Goal: Information Seeking & Learning: Check status

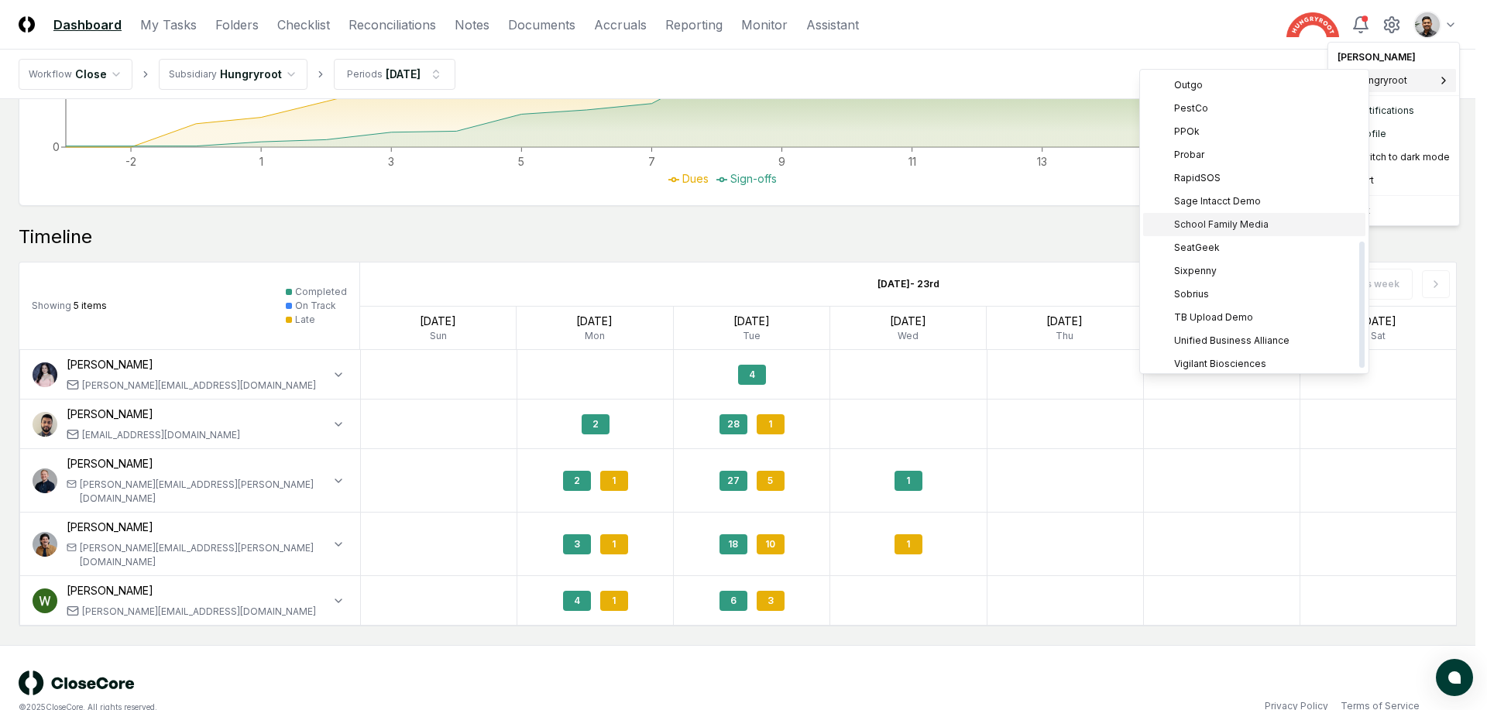
scroll to position [393, 0]
click at [1237, 108] on div "PestCo" at bounding box center [1254, 109] width 222 height 23
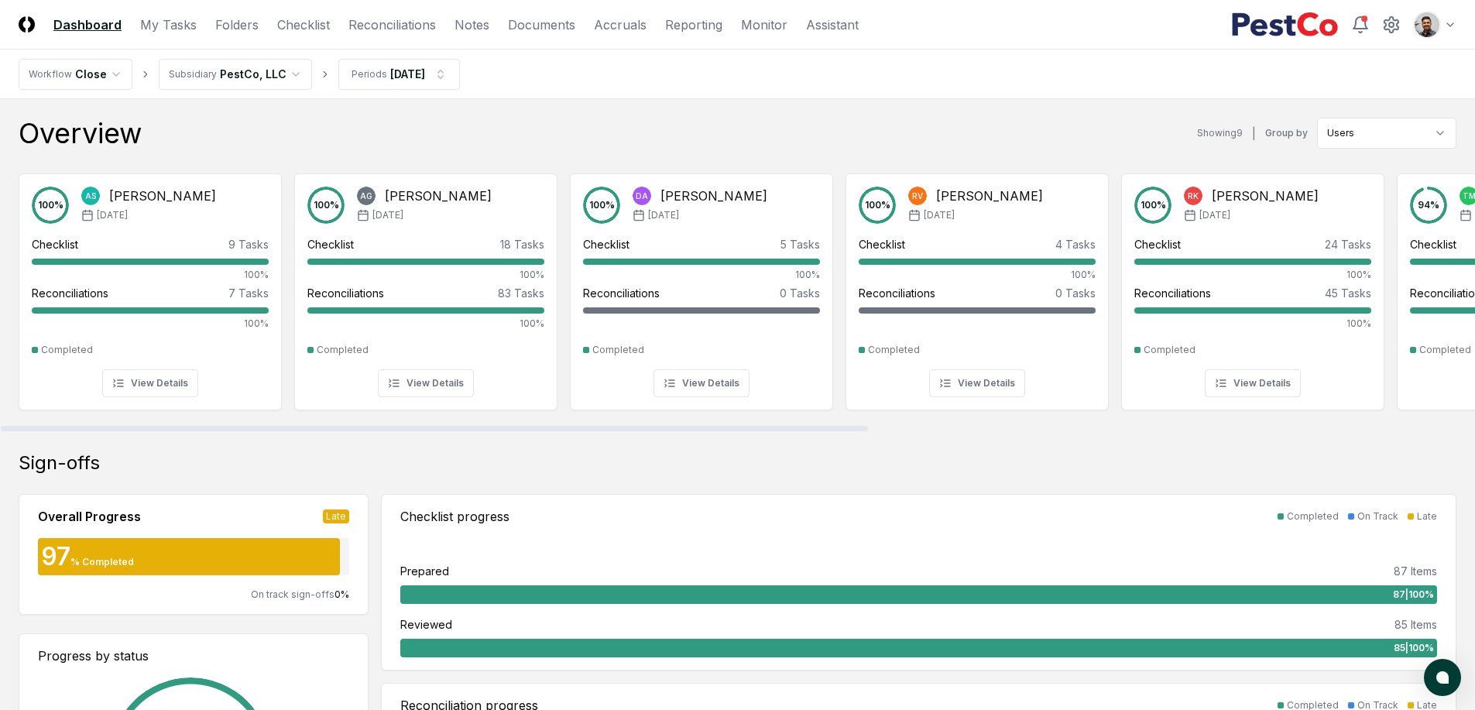
click at [533, 153] on div "Overview Showing 9 | Group by Users 100 % AS Aaron Steele Jul '25 Checklist 9 T…" at bounding box center [738, 275] width 1438 height 314
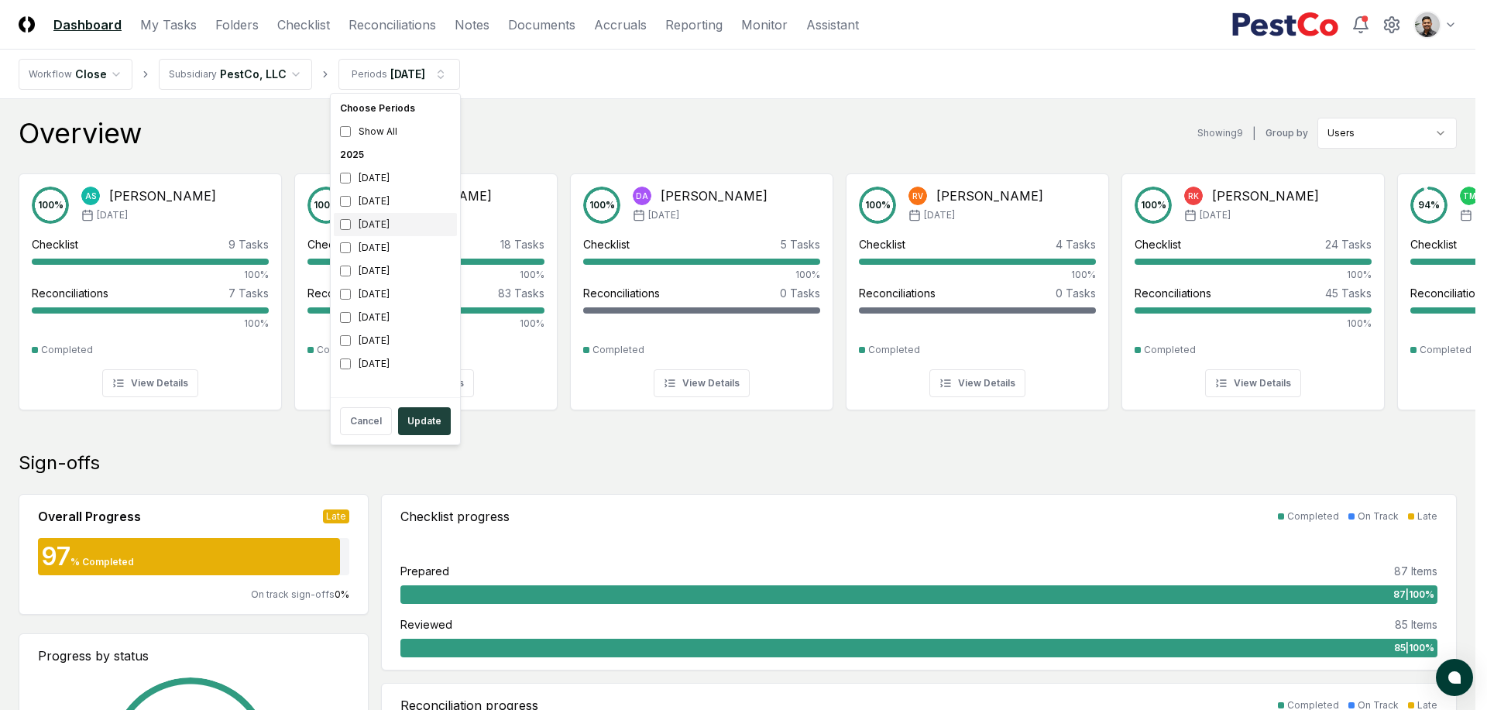
click at [394, 222] on div "July 2025" at bounding box center [395, 224] width 123 height 23
click at [393, 232] on div "July 2025" at bounding box center [395, 224] width 123 height 23
click at [397, 227] on div "July 2025" at bounding box center [395, 224] width 123 height 23
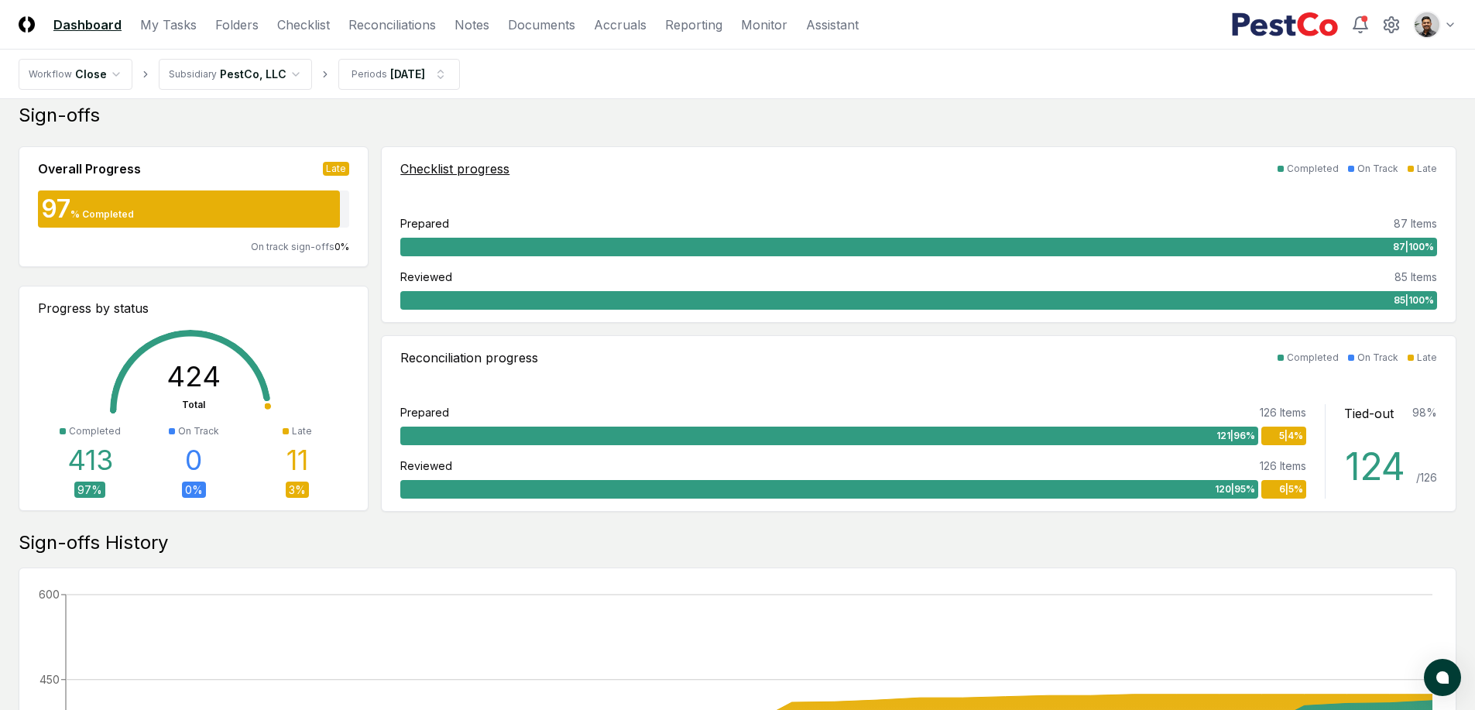
scroll to position [341, 0]
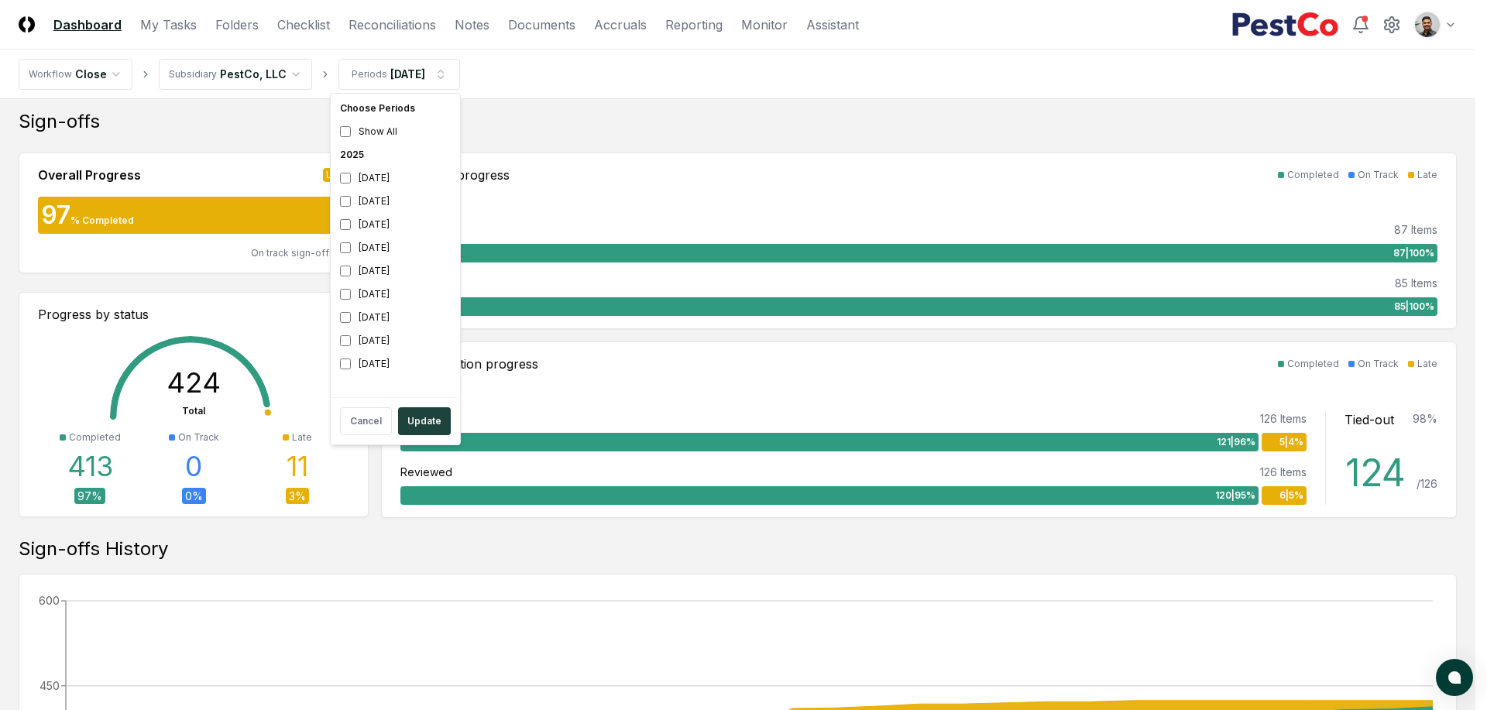
click at [575, 347] on html "CloseCore Dashboard My Tasks Folders Checklist Reconciliations Notes Documents …" at bounding box center [743, 661] width 1487 height 2005
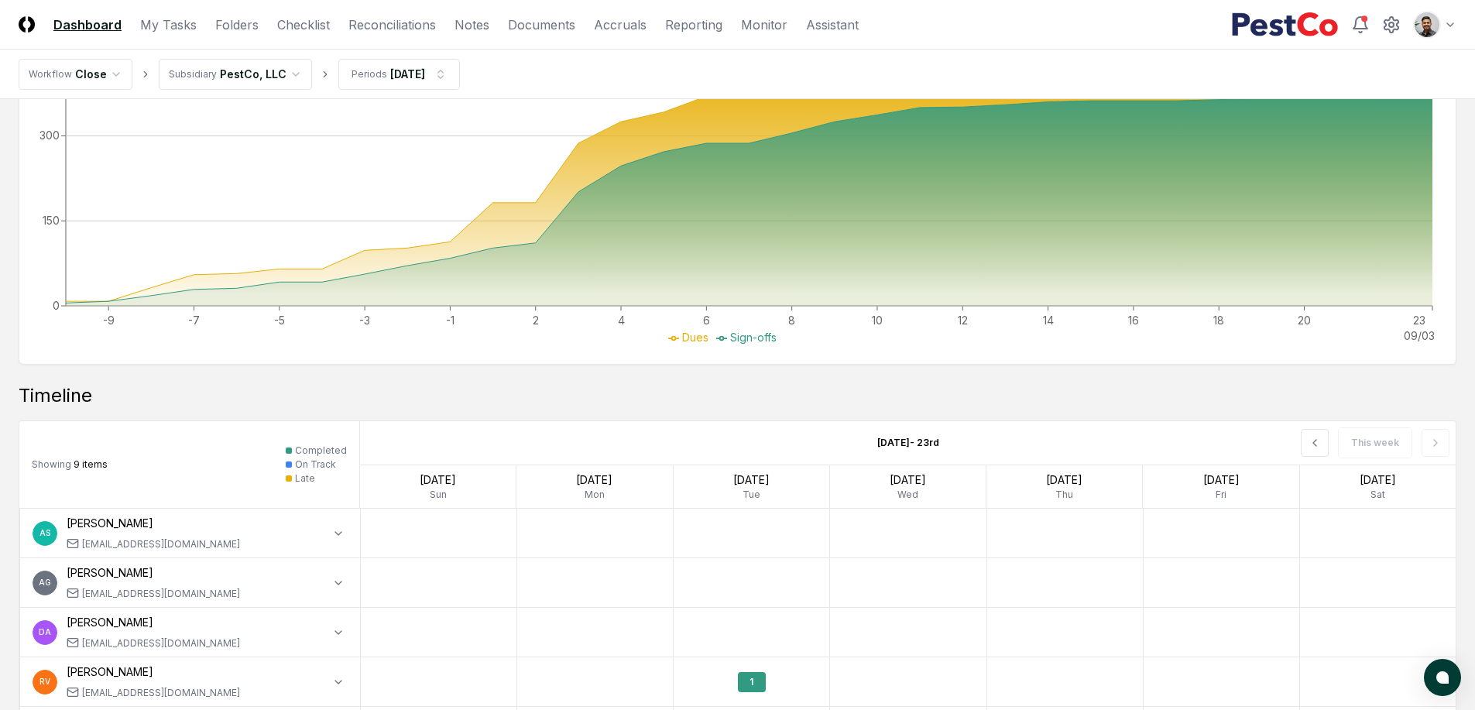
scroll to position [1080, 0]
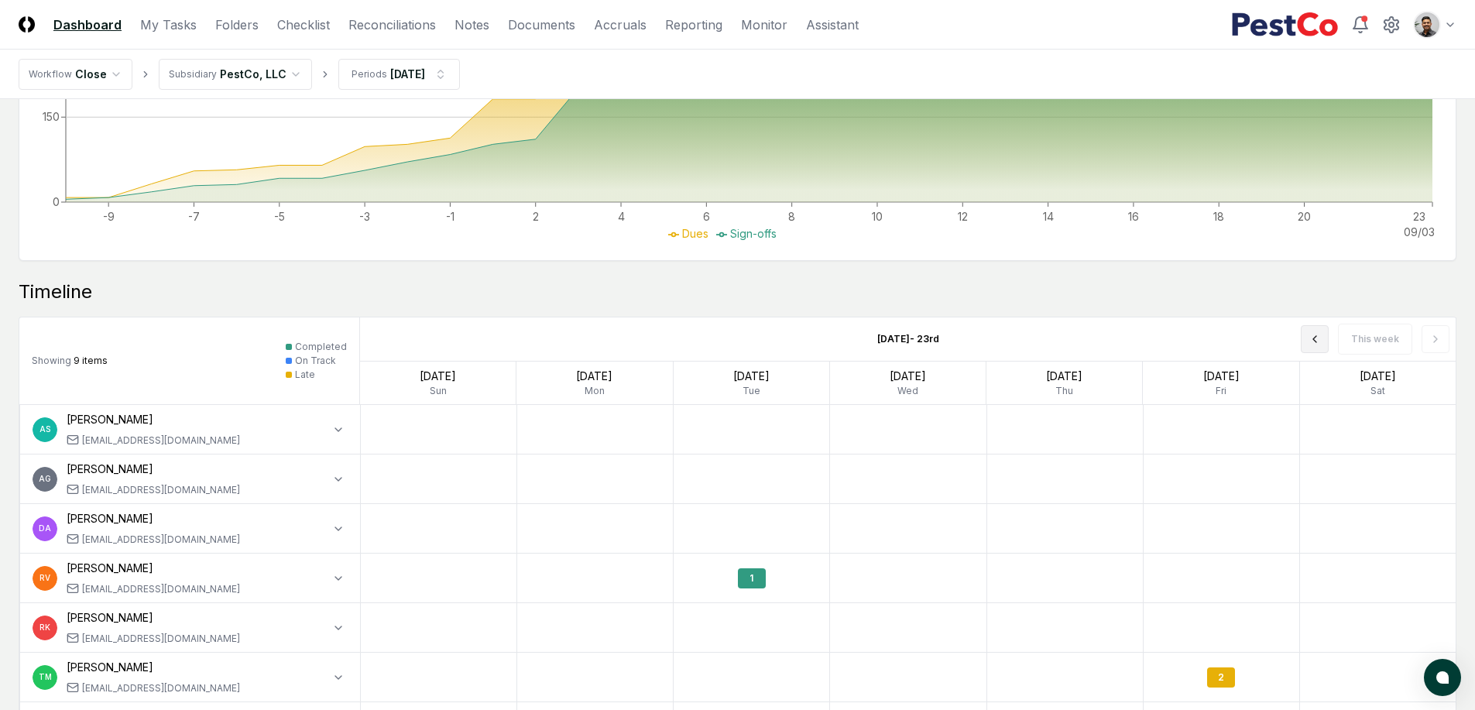
click at [1321, 344] on icon at bounding box center [1315, 339] width 12 height 12
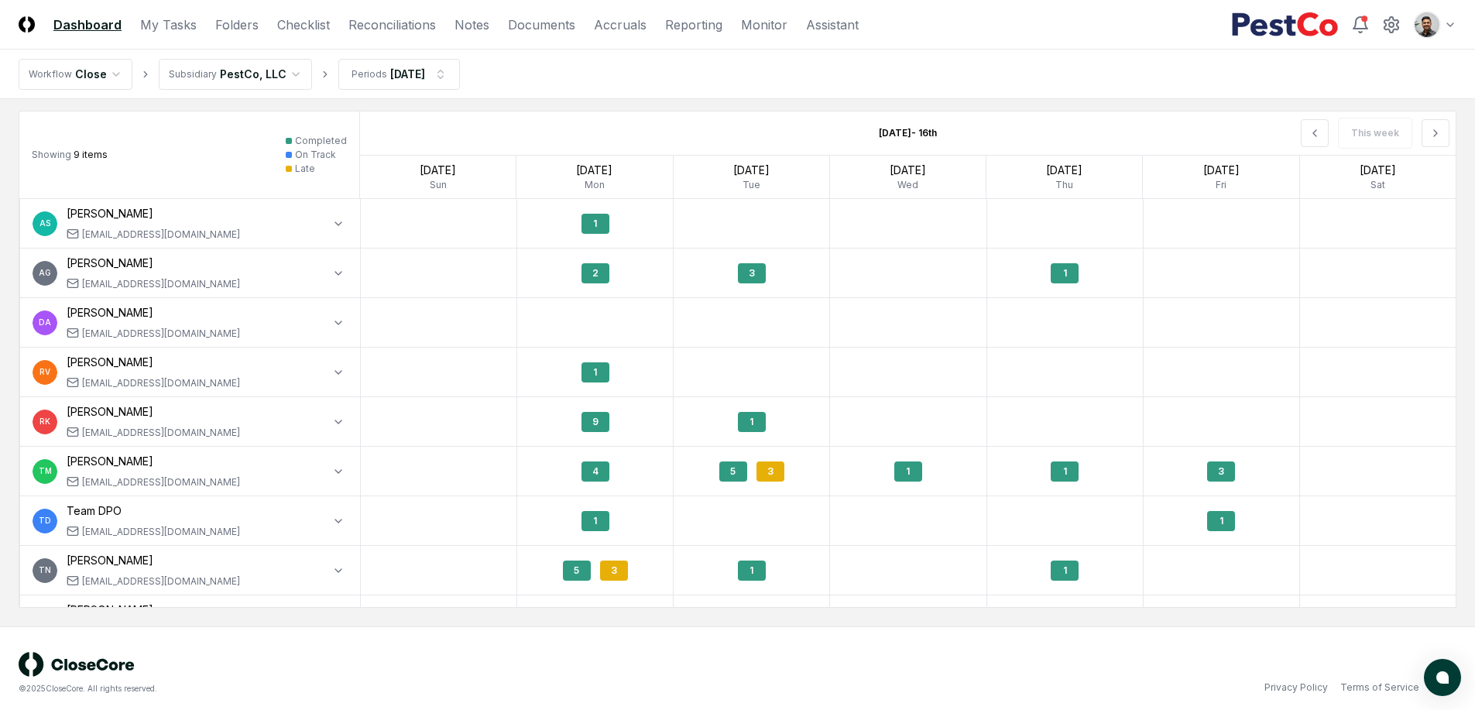
scroll to position [1295, 0]
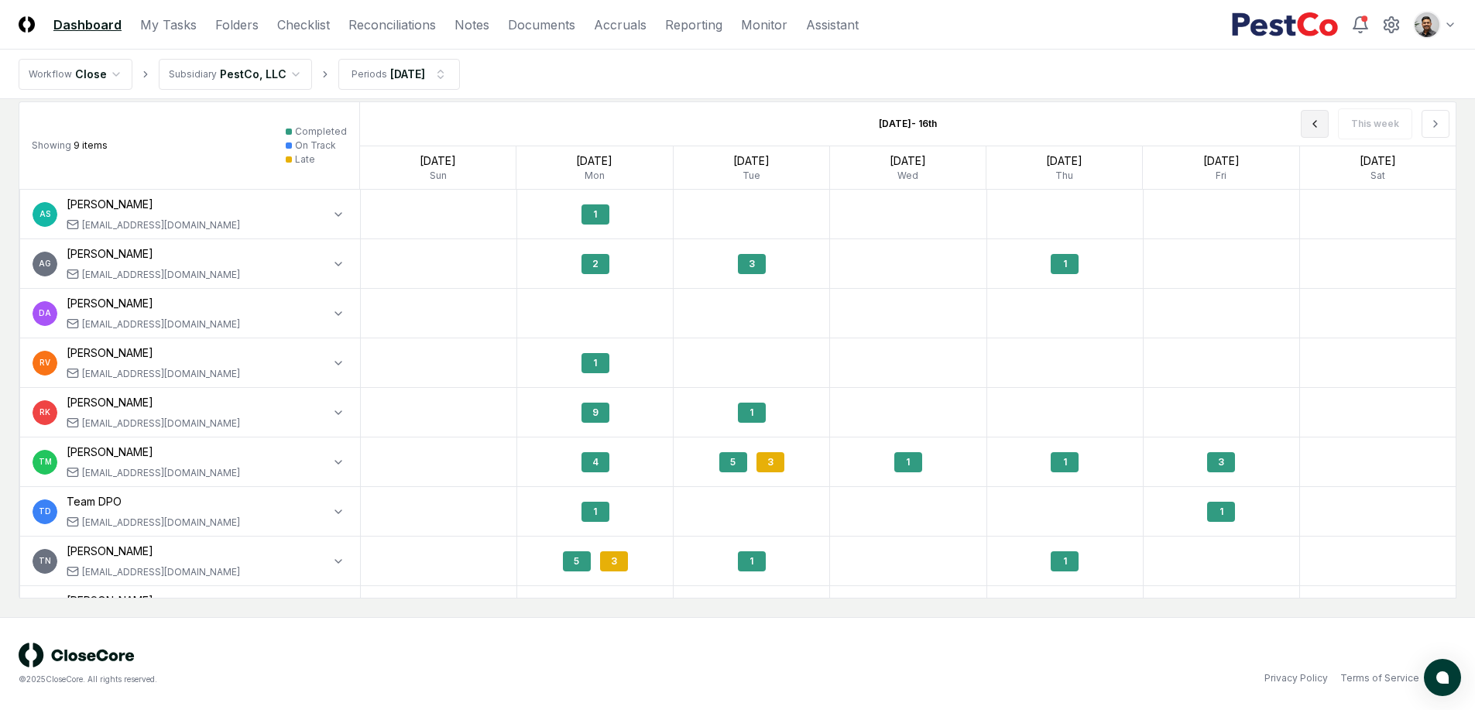
click at [1319, 125] on icon at bounding box center [1315, 124] width 12 height 12
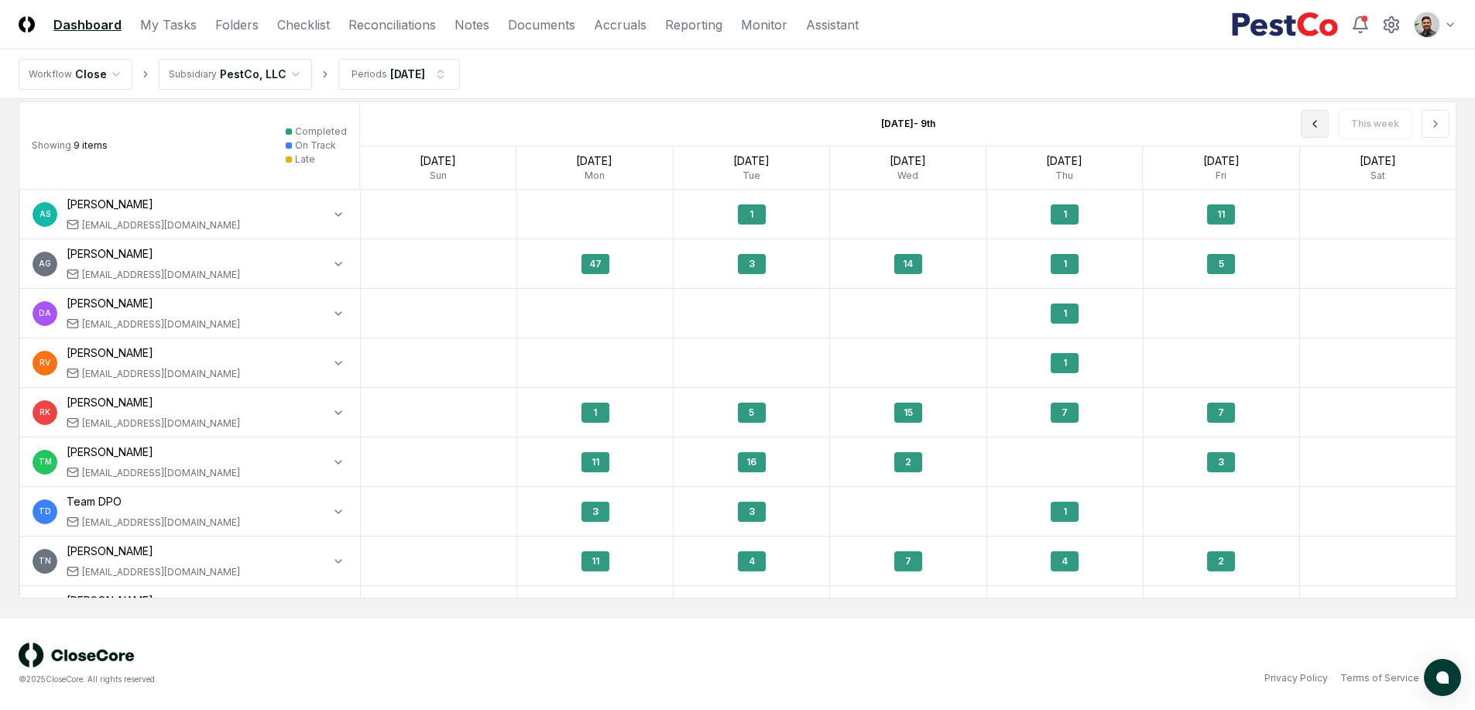
click at [1319, 125] on icon at bounding box center [1315, 124] width 12 height 12
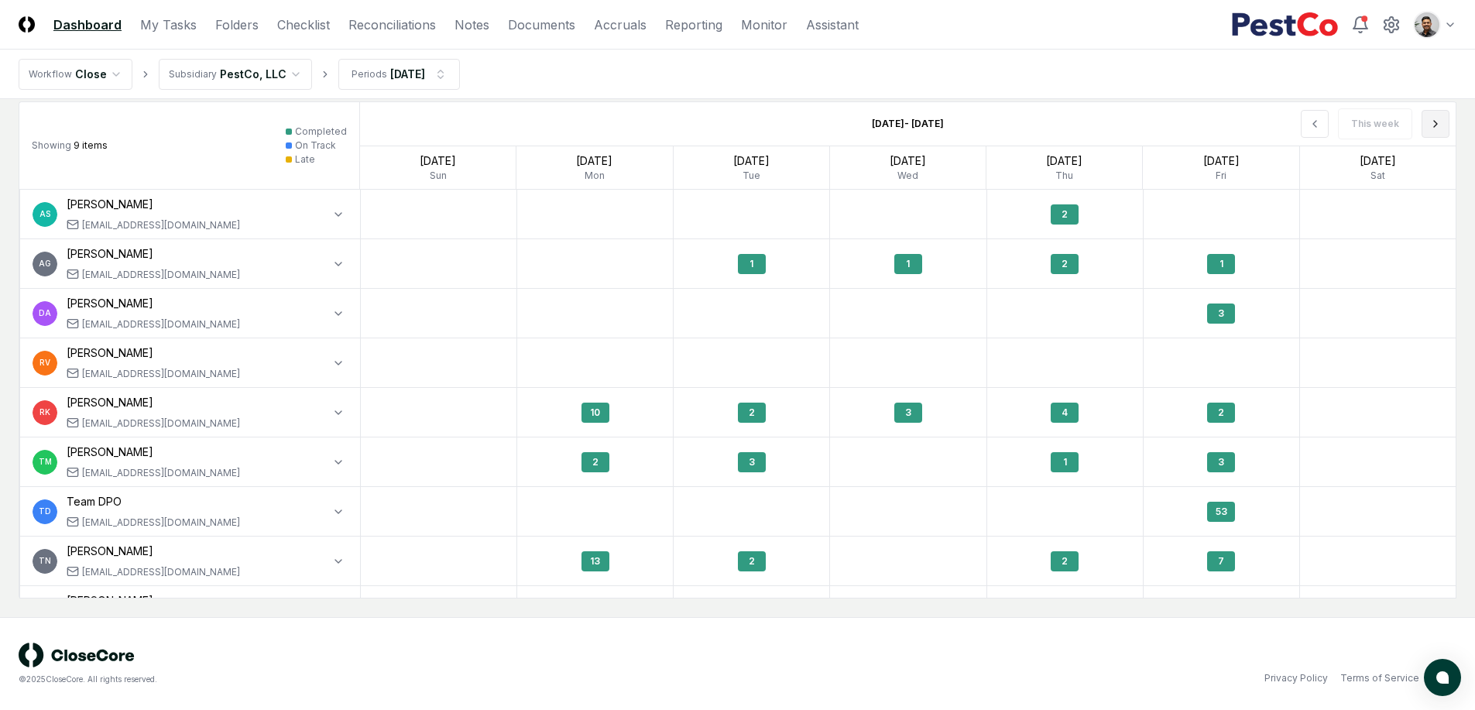
click at [1433, 129] on icon at bounding box center [1435, 124] width 12 height 12
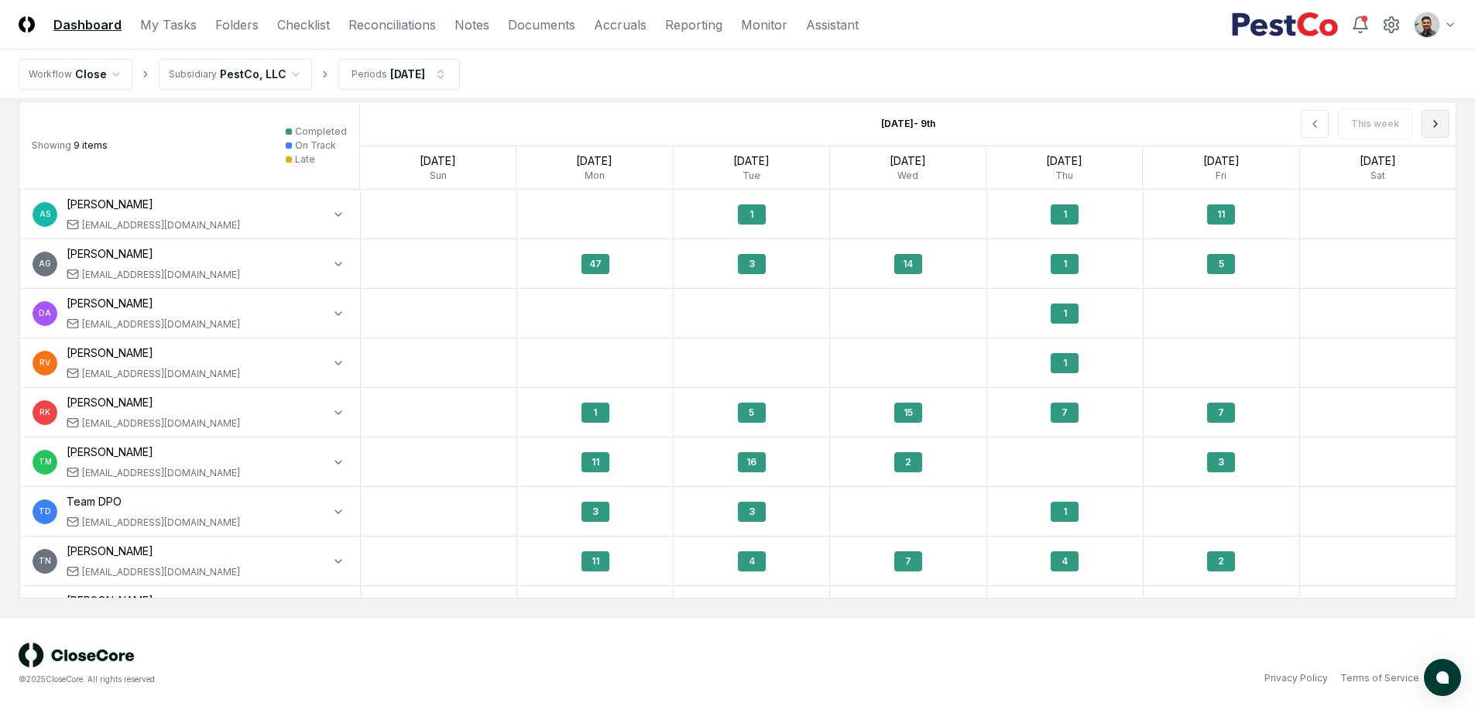
click at [1433, 129] on icon at bounding box center [1435, 124] width 12 height 12
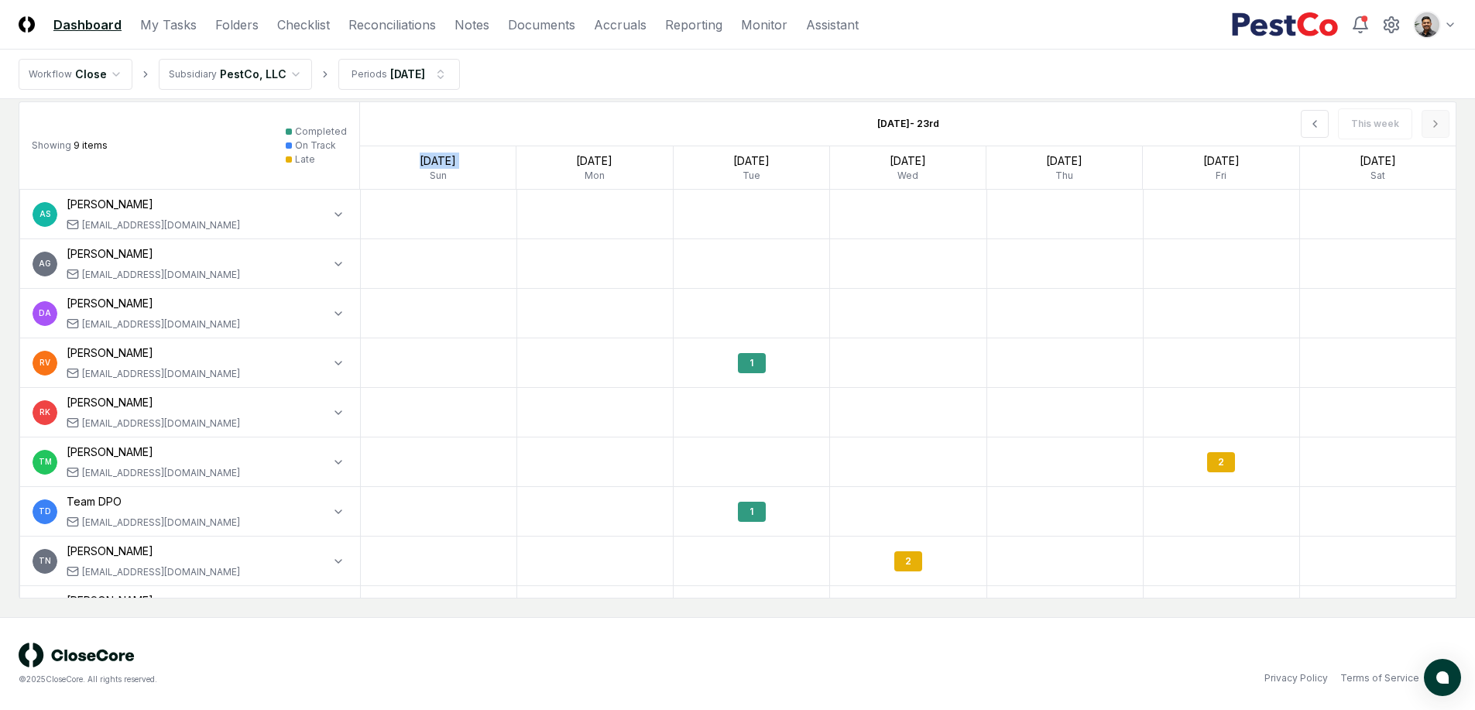
click at [1433, 129] on div "This week" at bounding box center [1236, 123] width 438 height 43
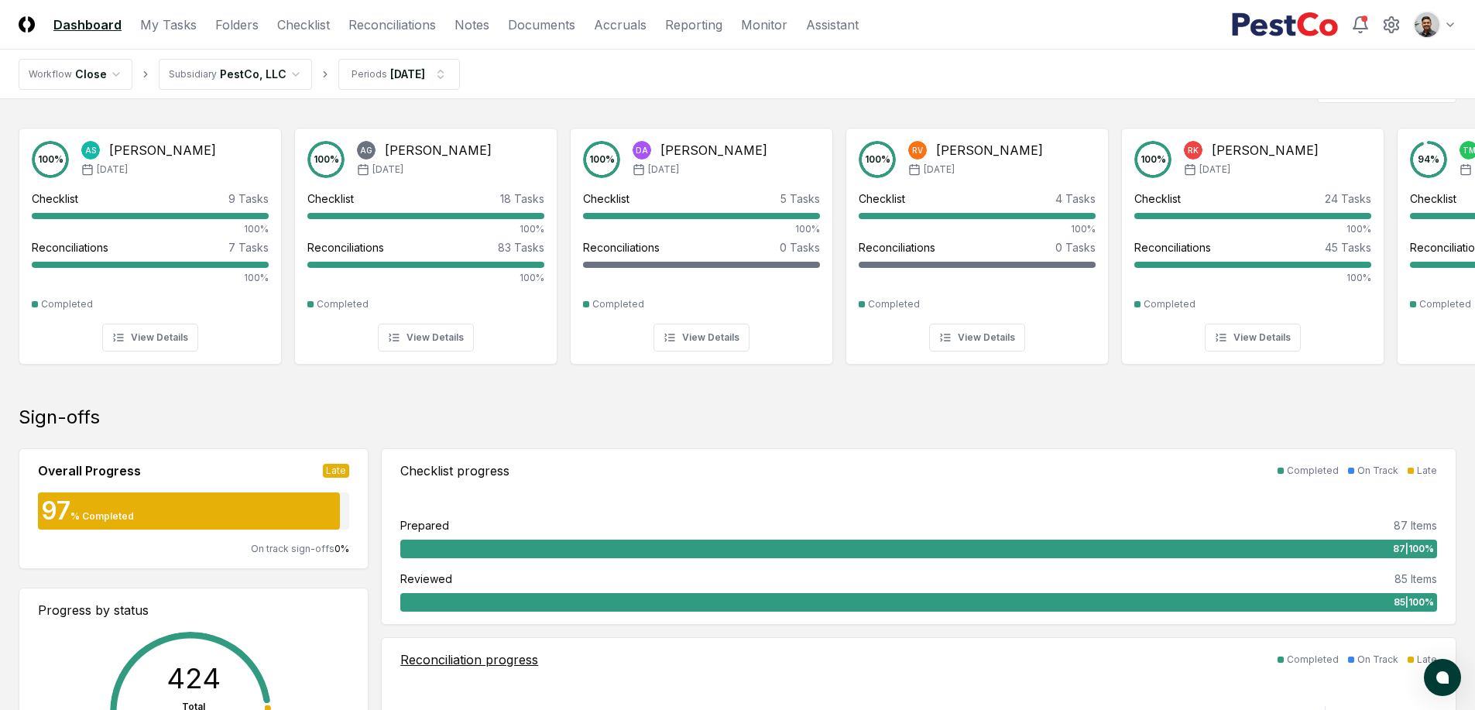
scroll to position [0, 0]
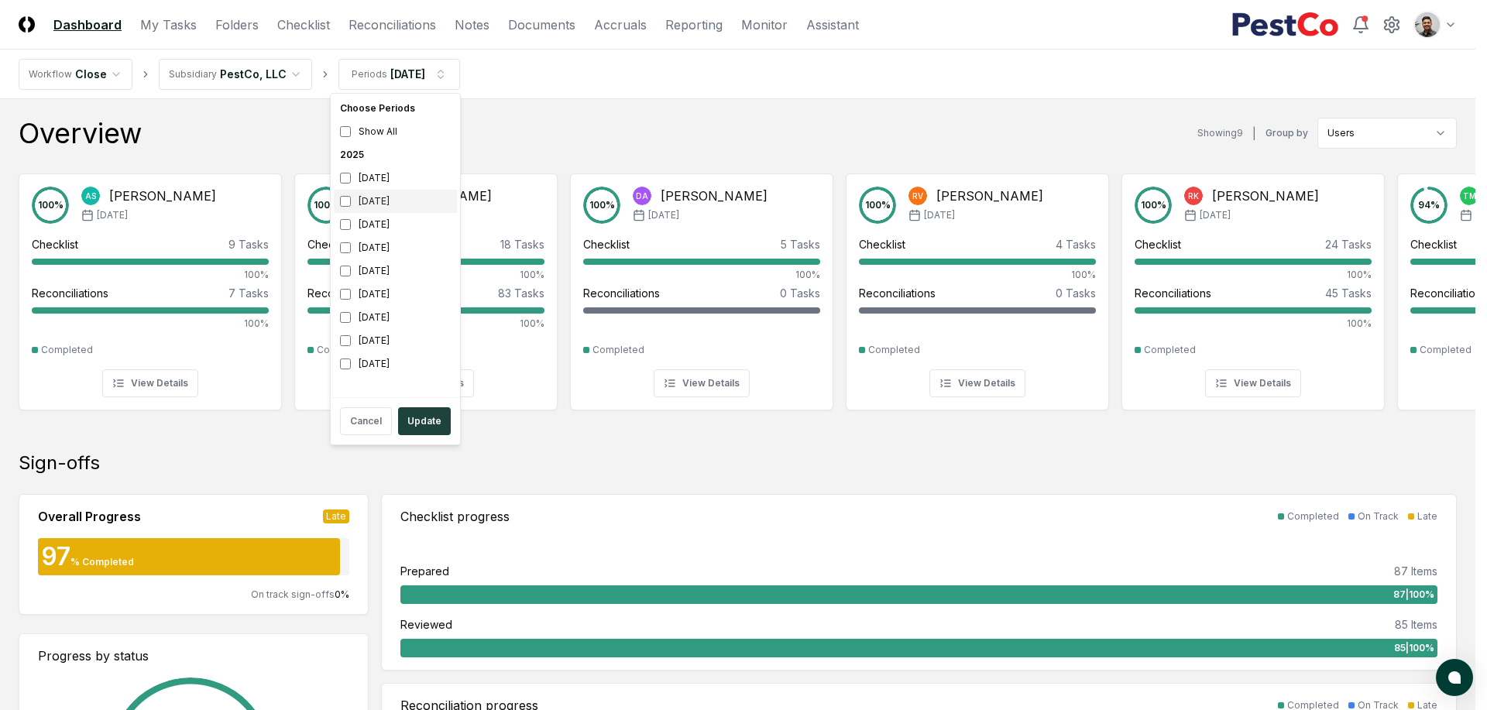
click at [386, 208] on div "[DATE]" at bounding box center [395, 201] width 123 height 23
click at [388, 225] on div "July 2025" at bounding box center [395, 224] width 123 height 23
click at [435, 423] on button "Update" at bounding box center [424, 421] width 53 height 28
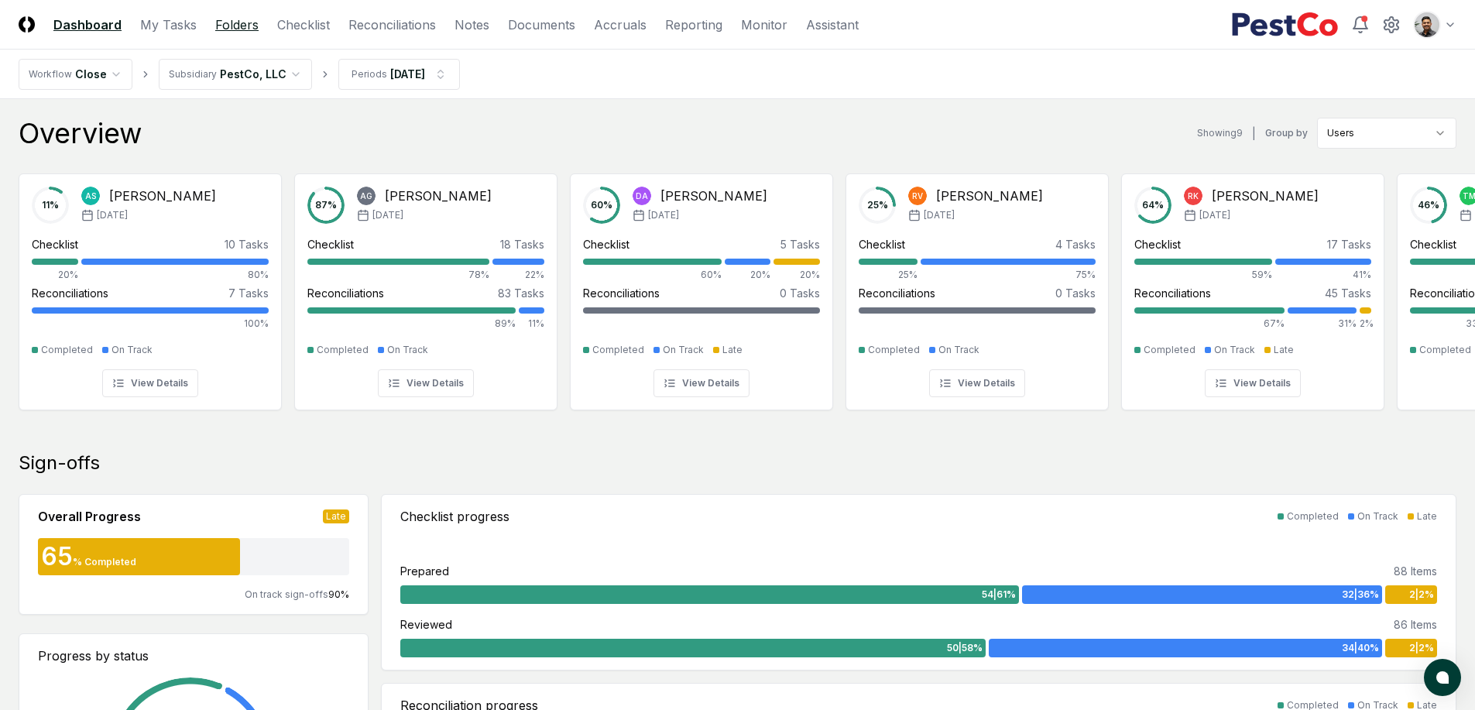
click at [228, 26] on link "Folders" at bounding box center [236, 24] width 43 height 19
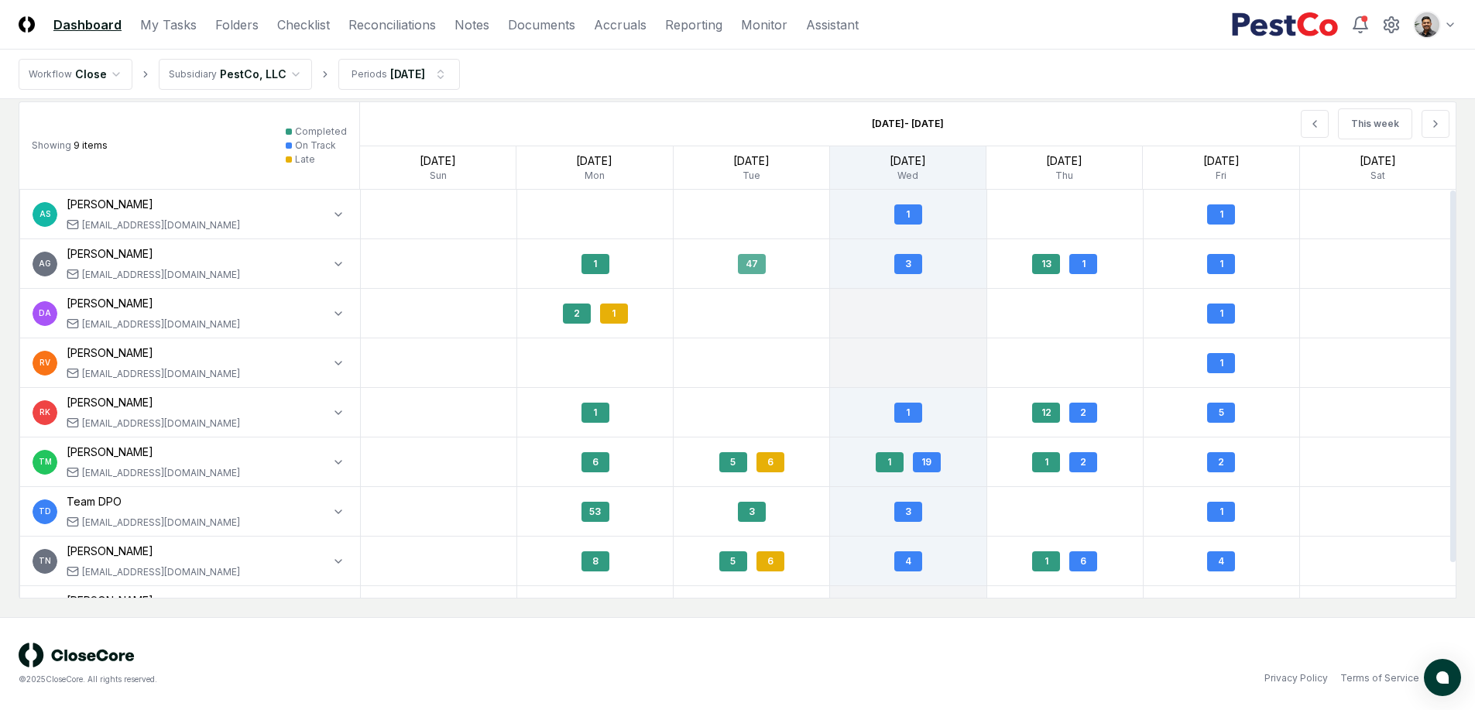
scroll to position [1292, 0]
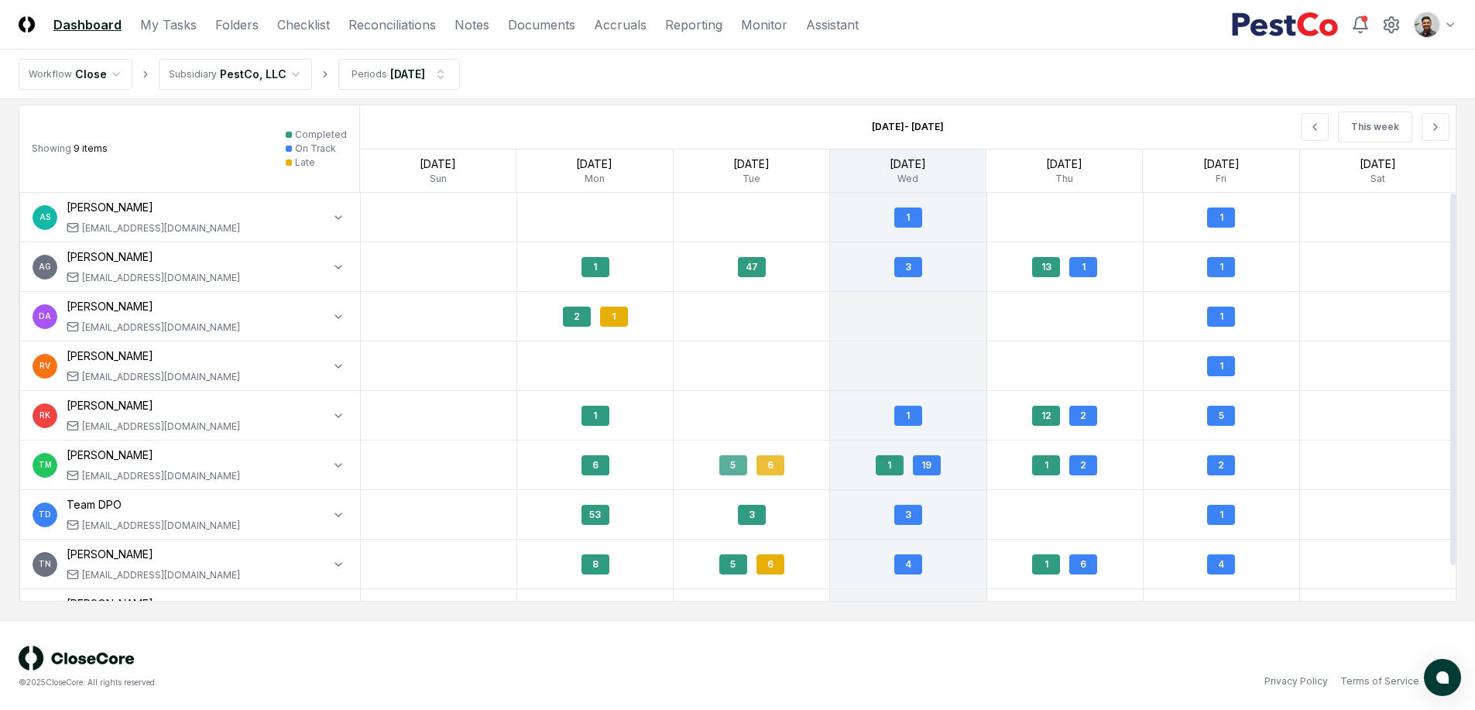
click at [782, 468] on div "6" at bounding box center [770, 465] width 28 height 20
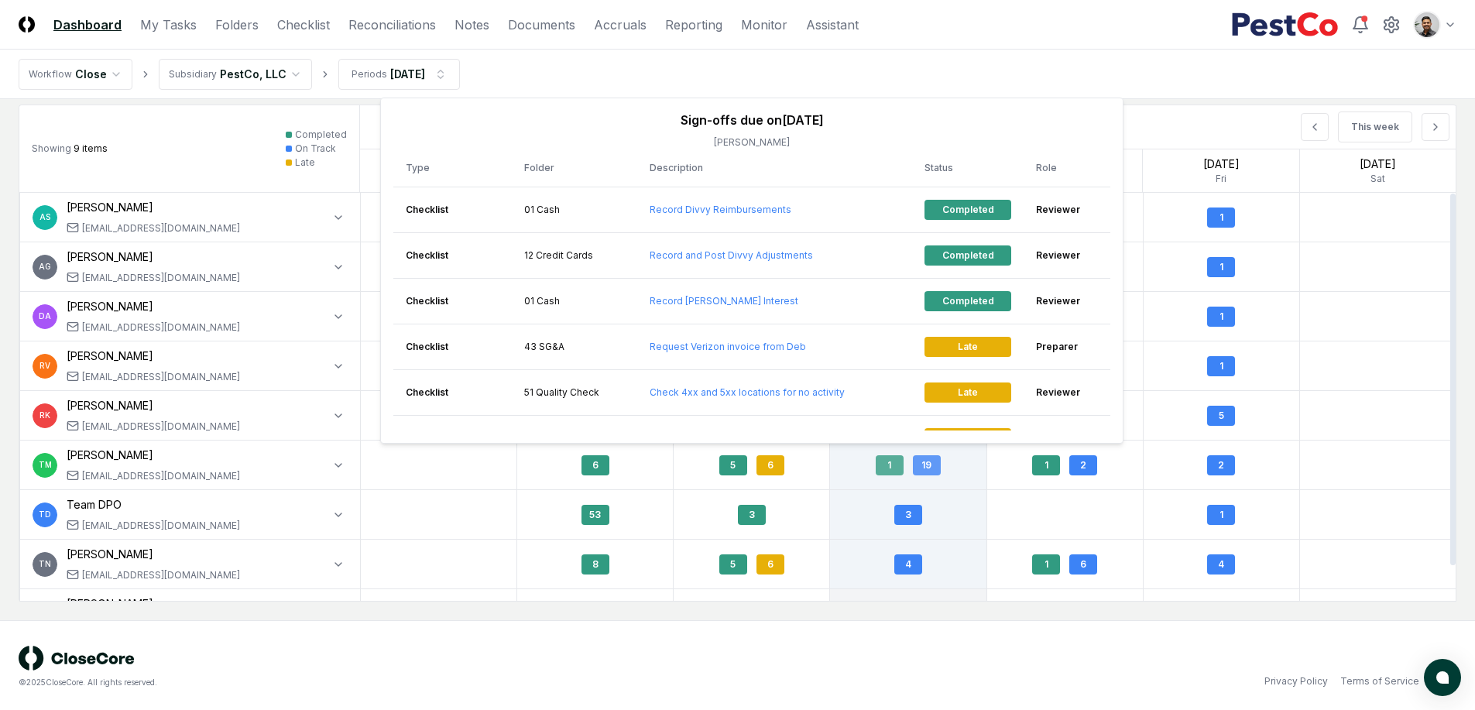
click at [830, 462] on div "1 19" at bounding box center [908, 465] width 156 height 36
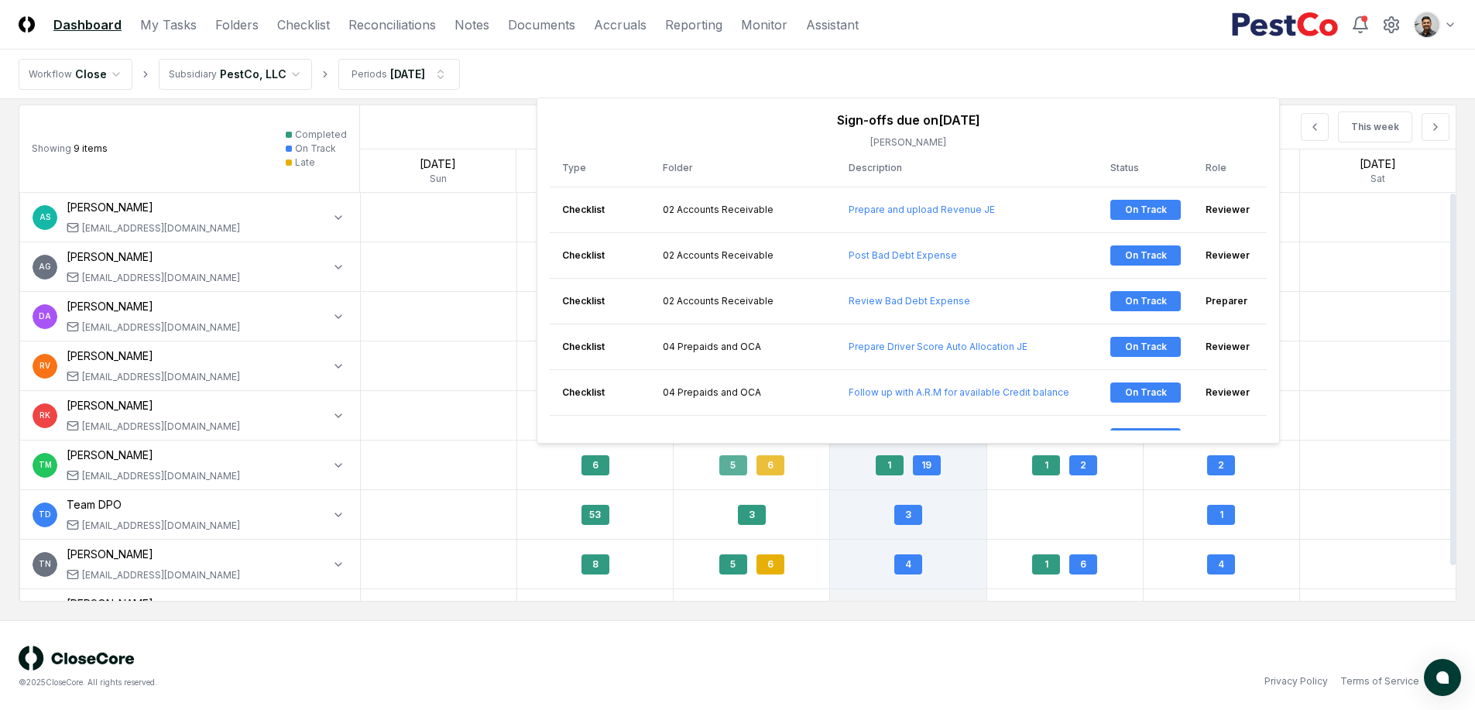
click at [776, 468] on div "6" at bounding box center [770, 465] width 28 height 20
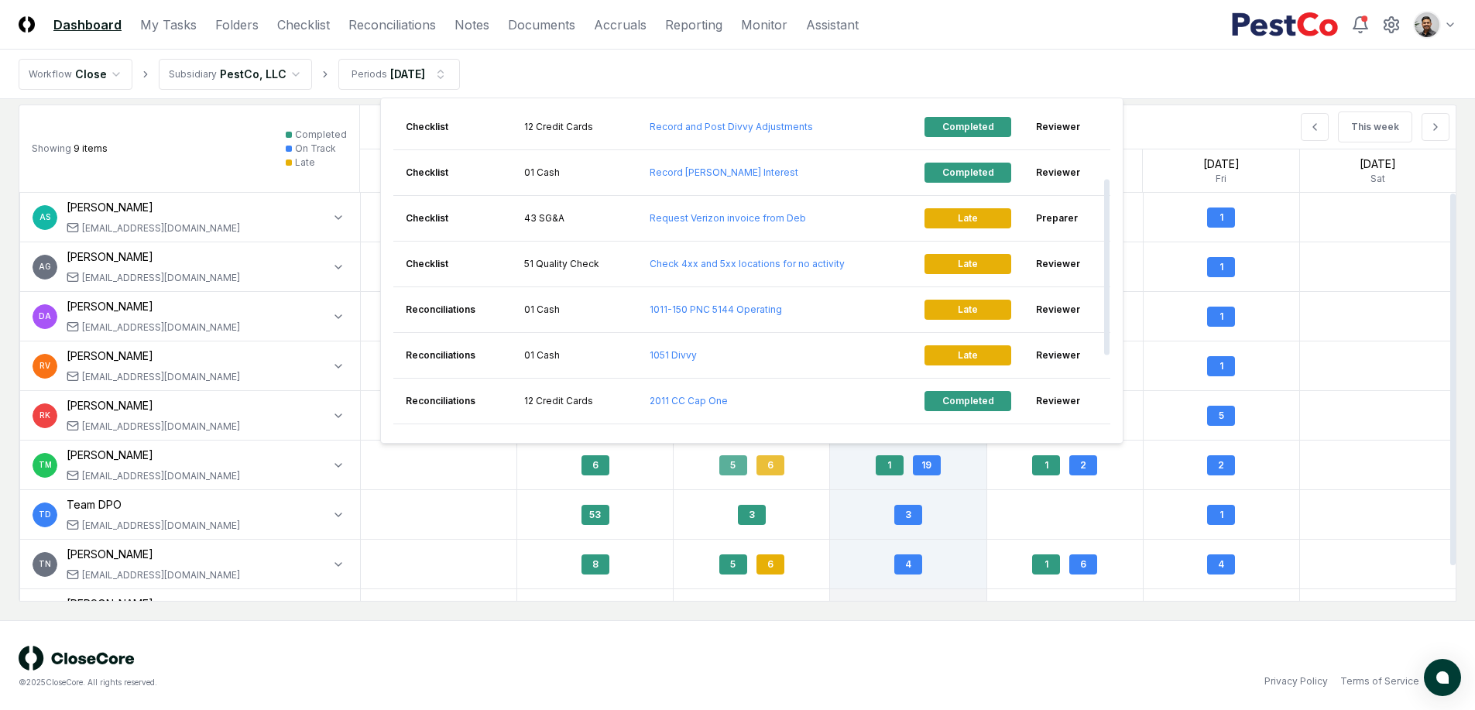
scroll to position [131, 0]
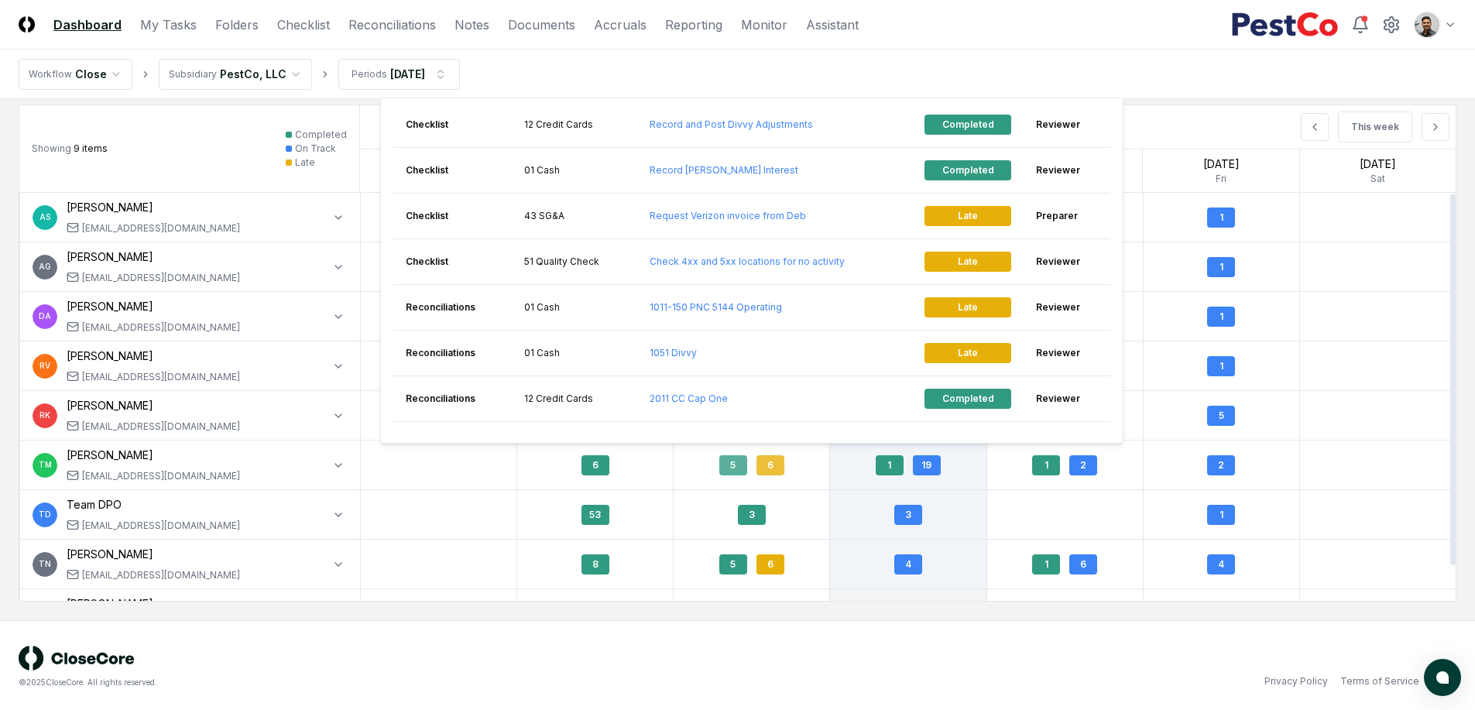
click at [796, 466] on div "5 6" at bounding box center [752, 465] width 156 height 36
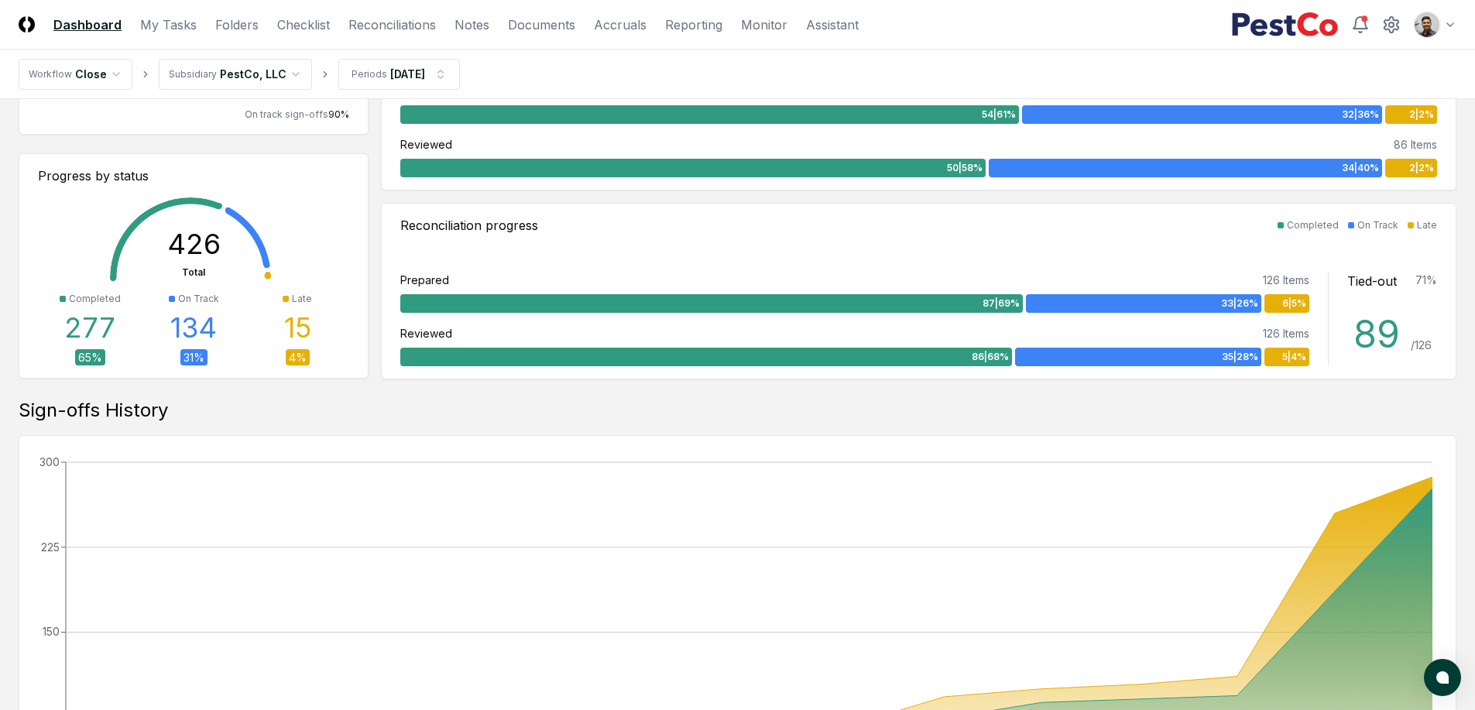
scroll to position [0, 0]
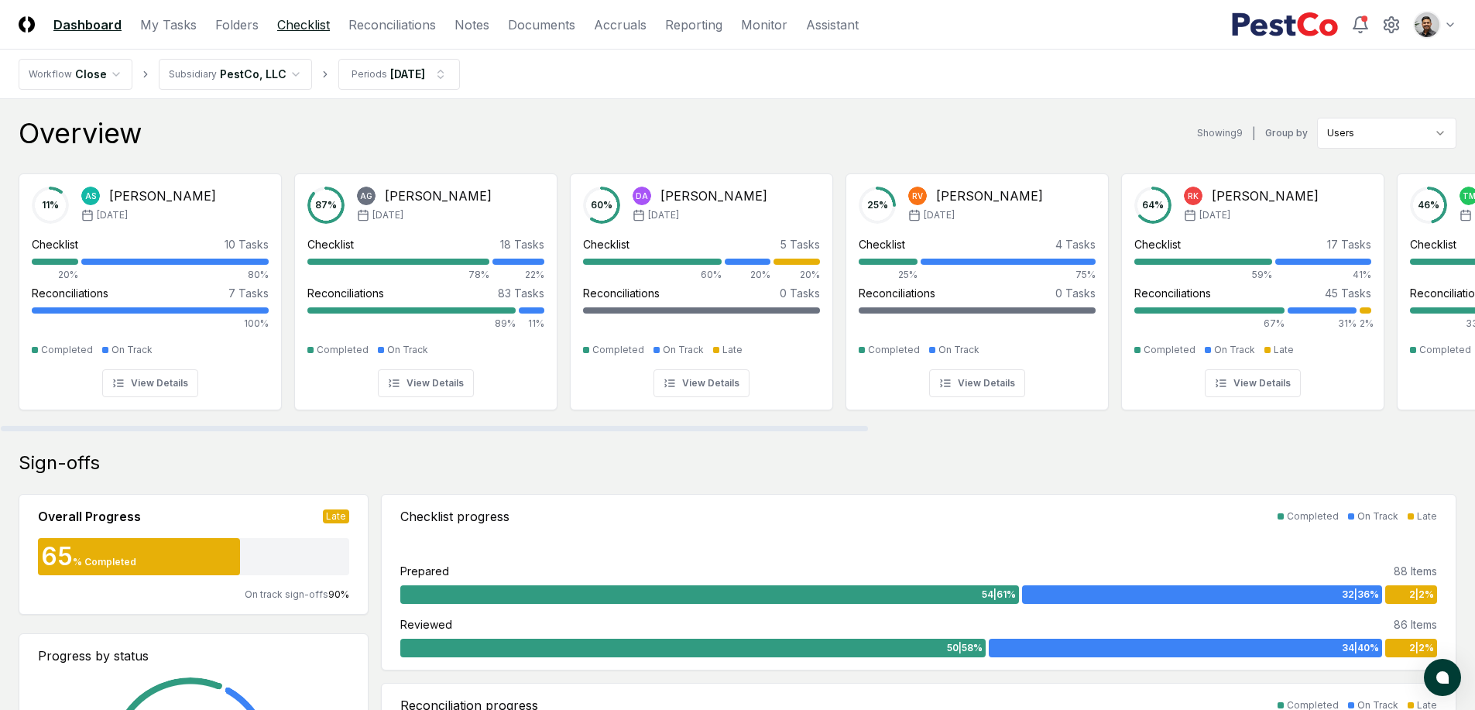
click at [310, 24] on link "Checklist" at bounding box center [303, 24] width 53 height 19
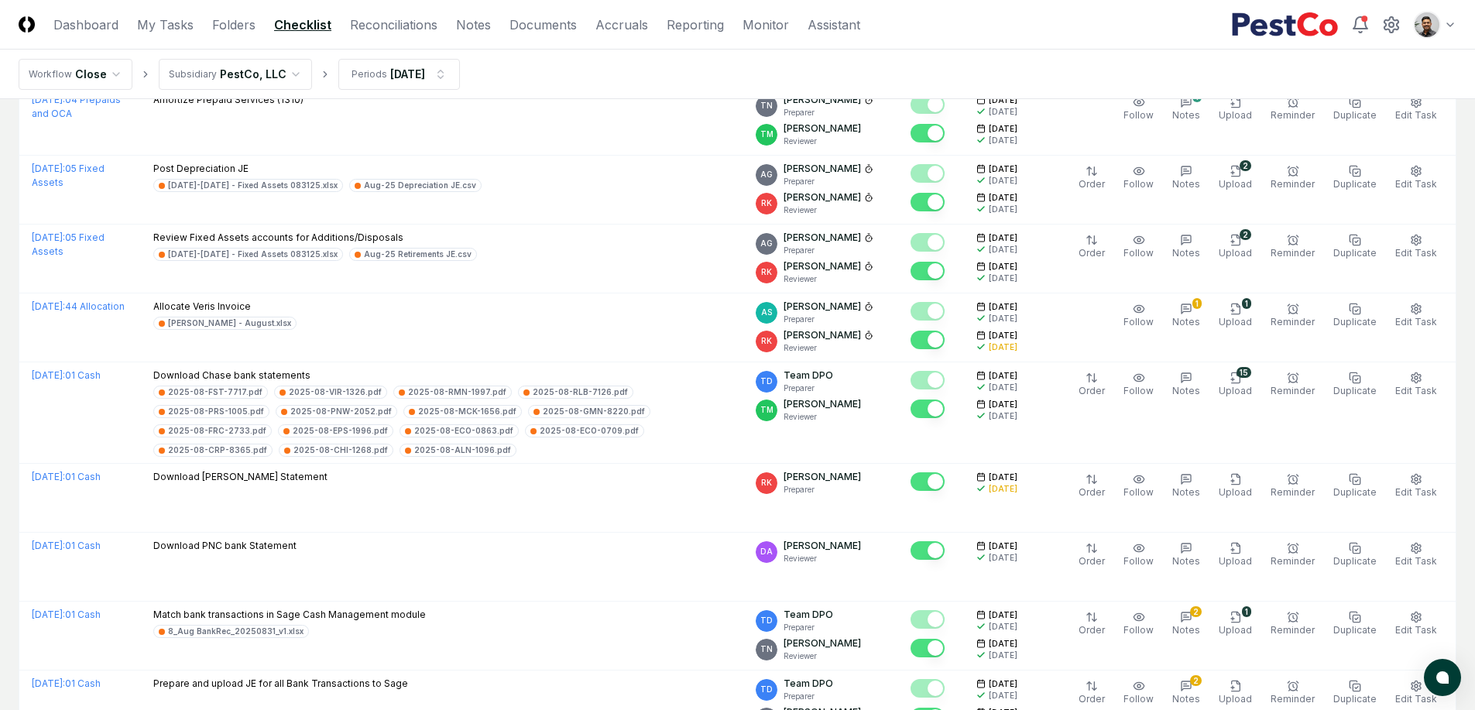
scroll to position [2122, 0]
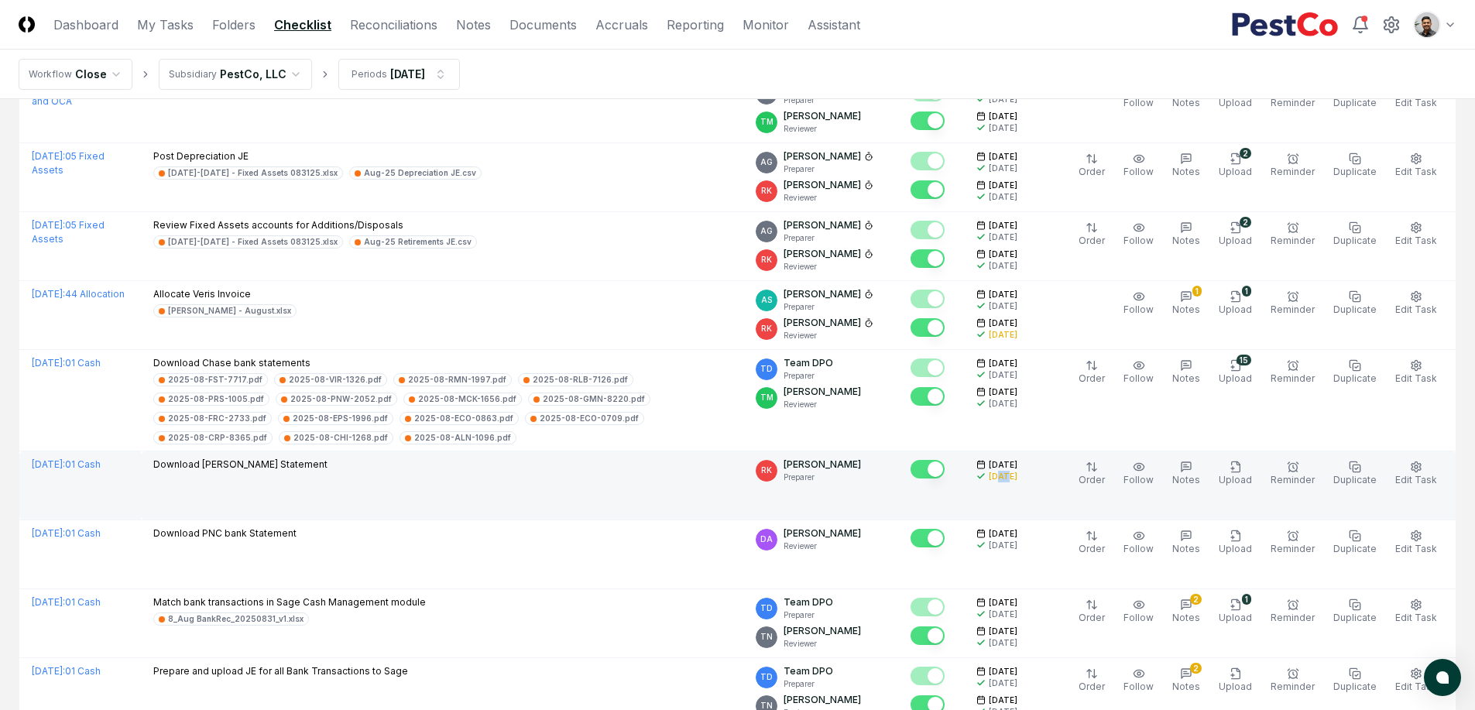
click at [1012, 471] on div "[DATE]" at bounding box center [1003, 477] width 29 height 12
click at [1010, 471] on div "[DATE]" at bounding box center [1003, 477] width 29 height 12
click at [1014, 471] on div "[DATE]" at bounding box center [1003, 477] width 29 height 12
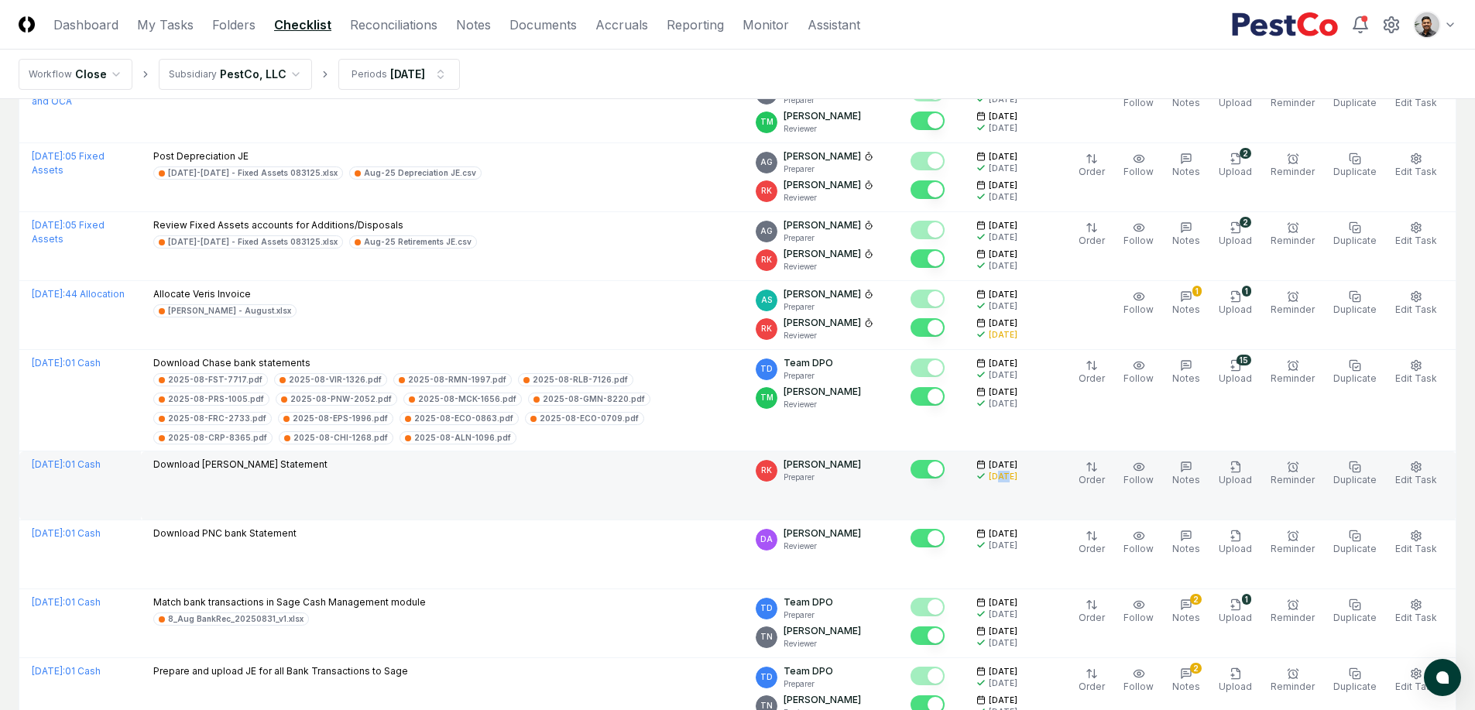
click at [1014, 471] on div "[DATE]" at bounding box center [1003, 477] width 29 height 12
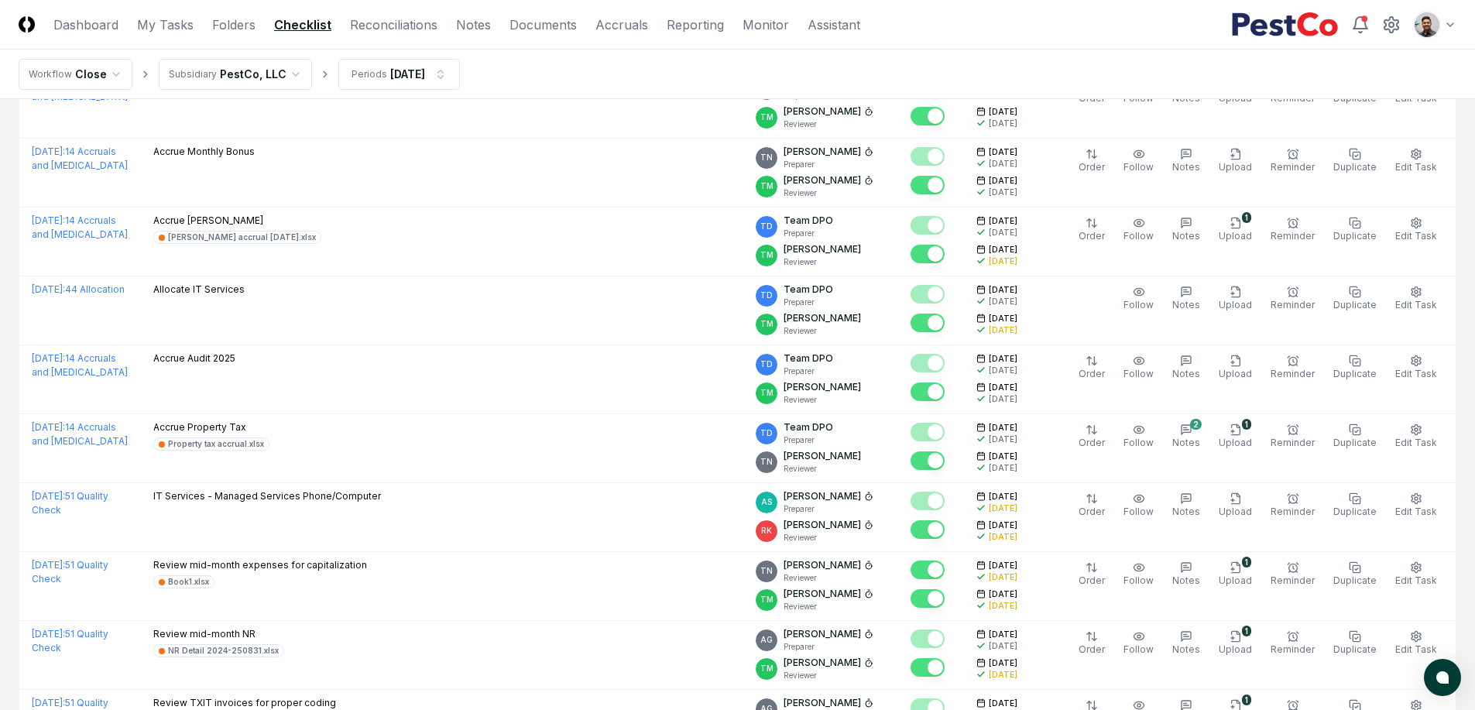
scroll to position [0, 0]
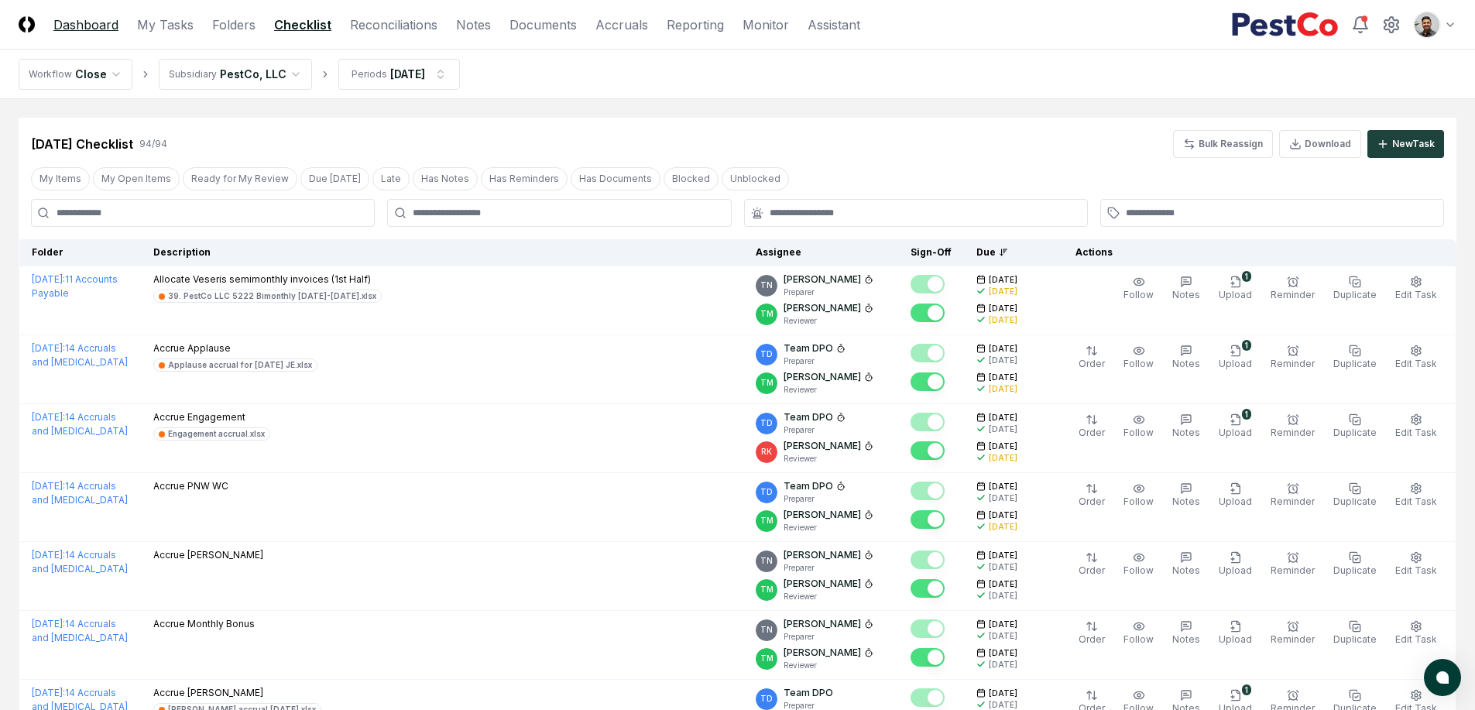
click at [96, 26] on link "Dashboard" at bounding box center [85, 24] width 65 height 19
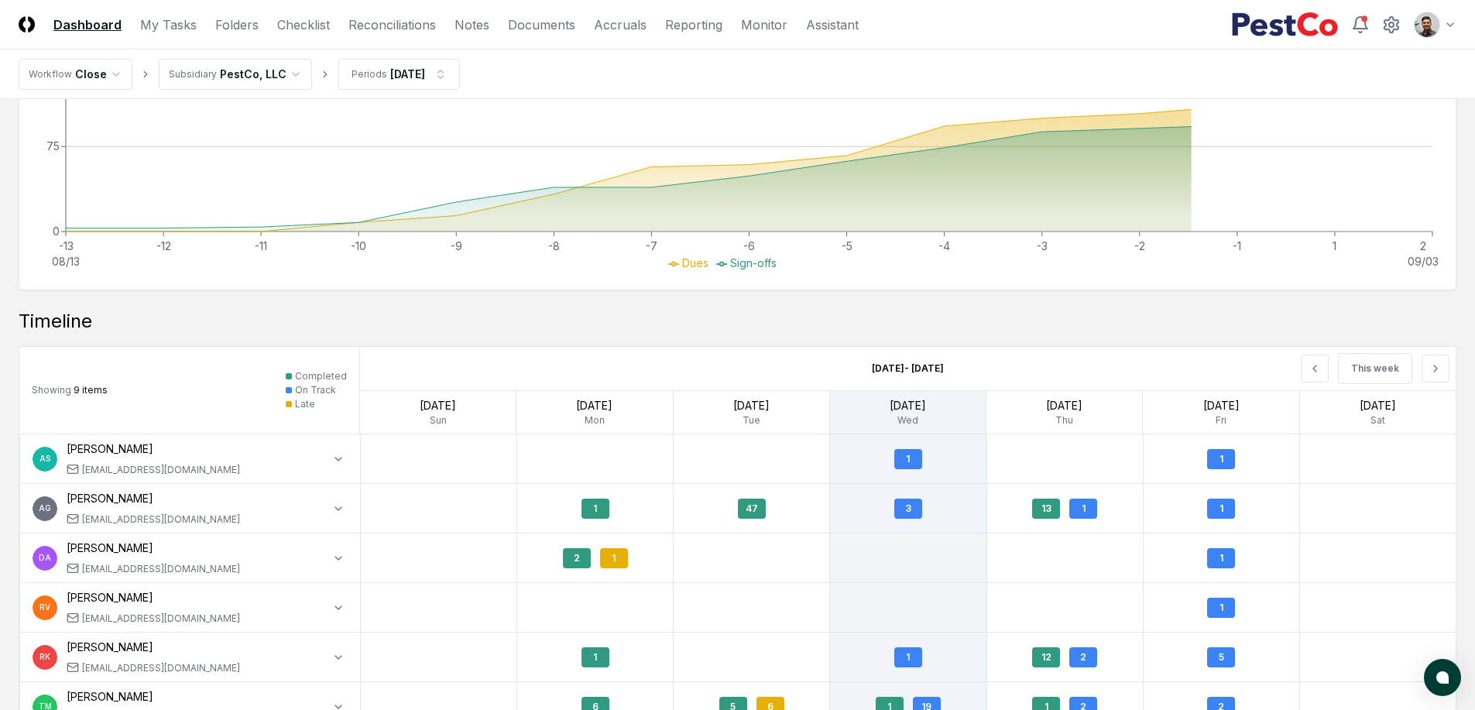
scroll to position [1295, 0]
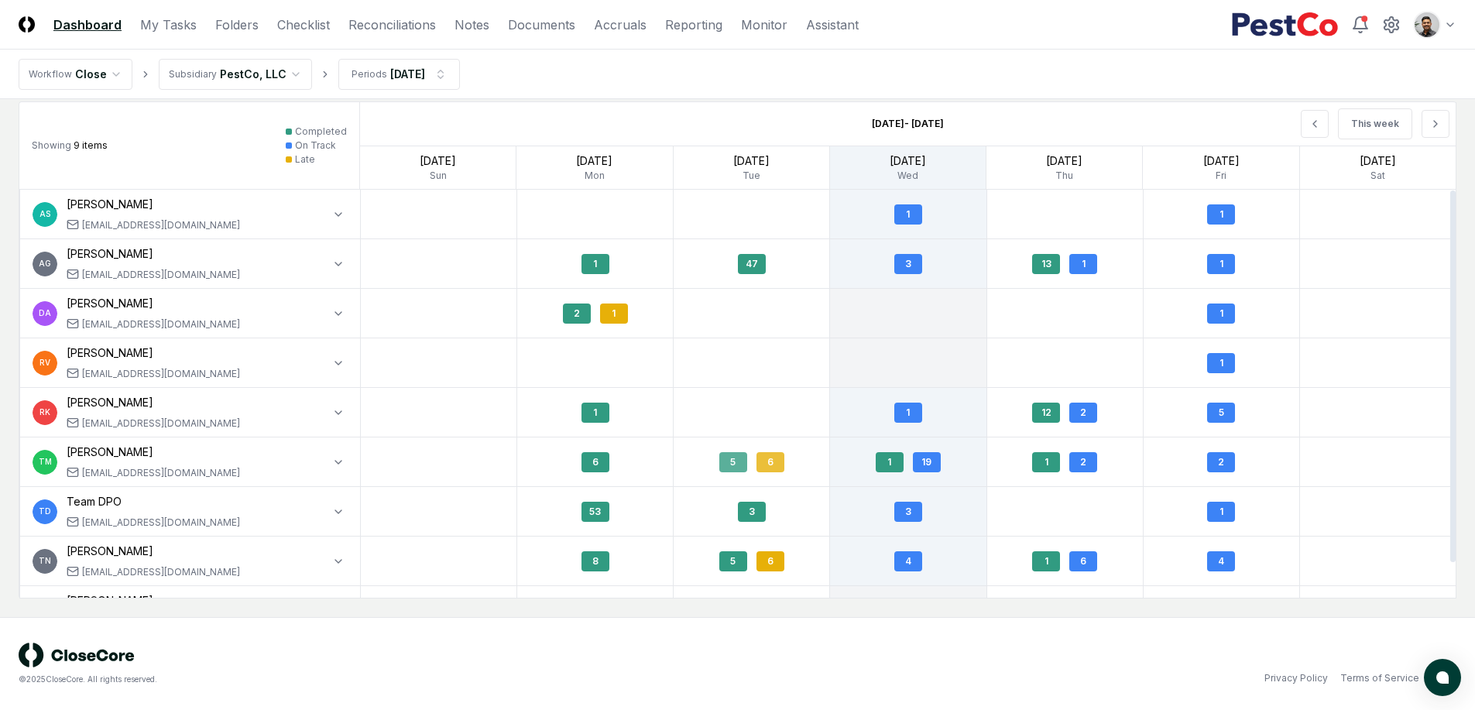
click at [771, 471] on div "6" at bounding box center [770, 462] width 28 height 20
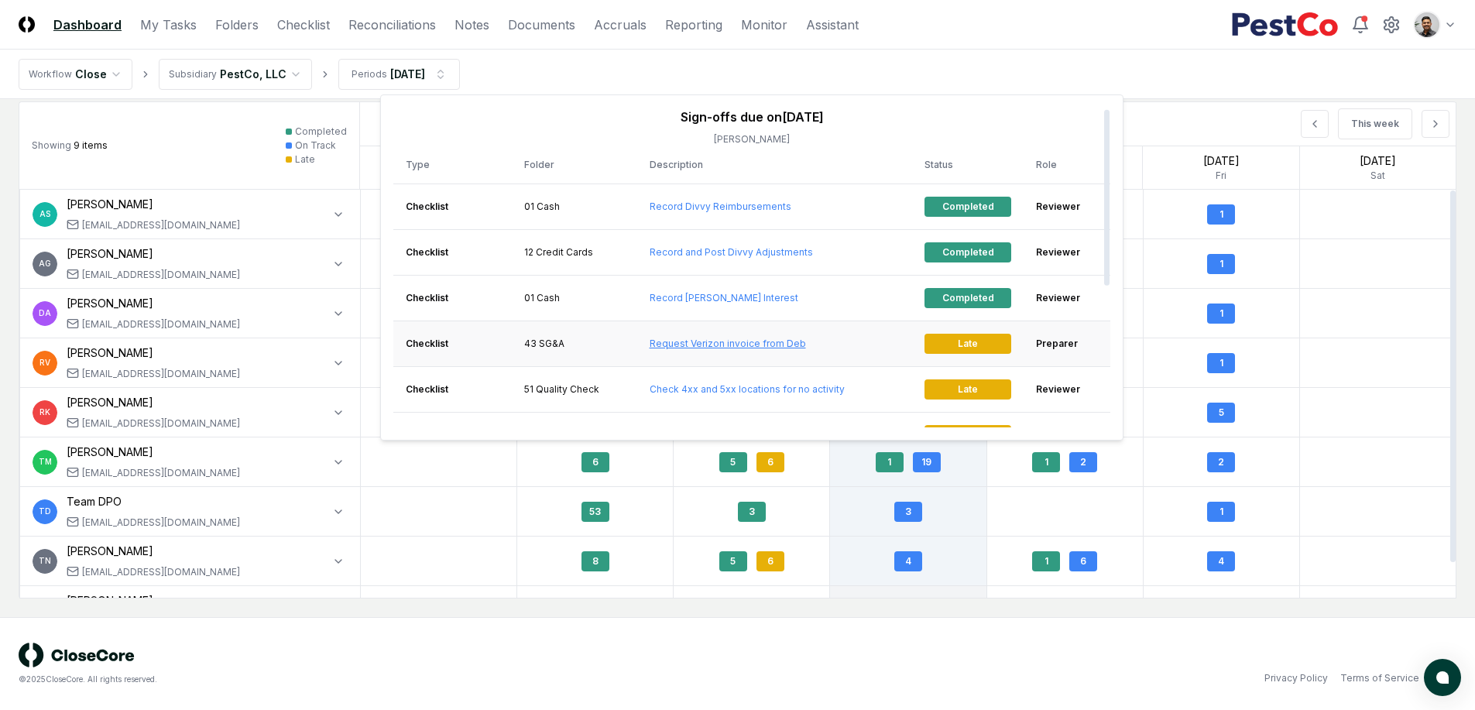
scroll to position [25, 0]
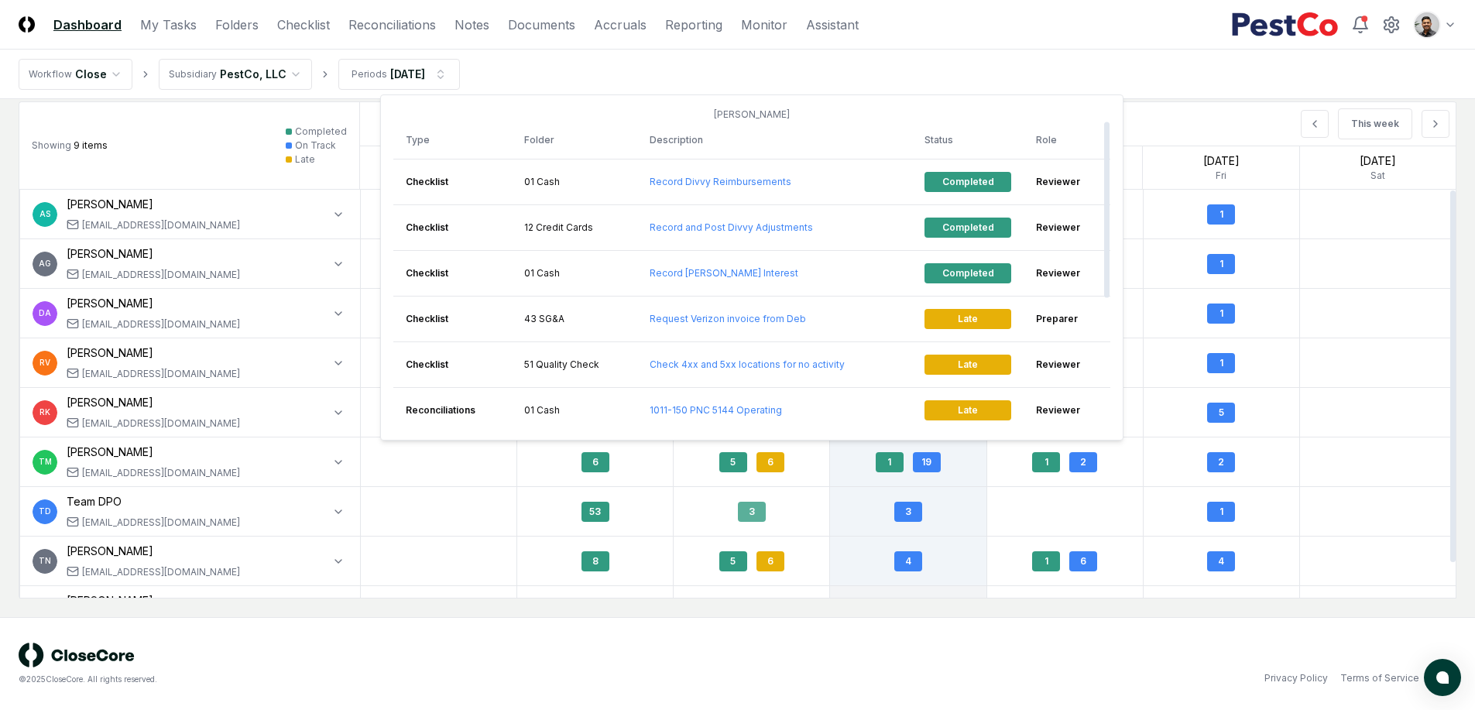
click at [820, 513] on div "3" at bounding box center [752, 511] width 156 height 36
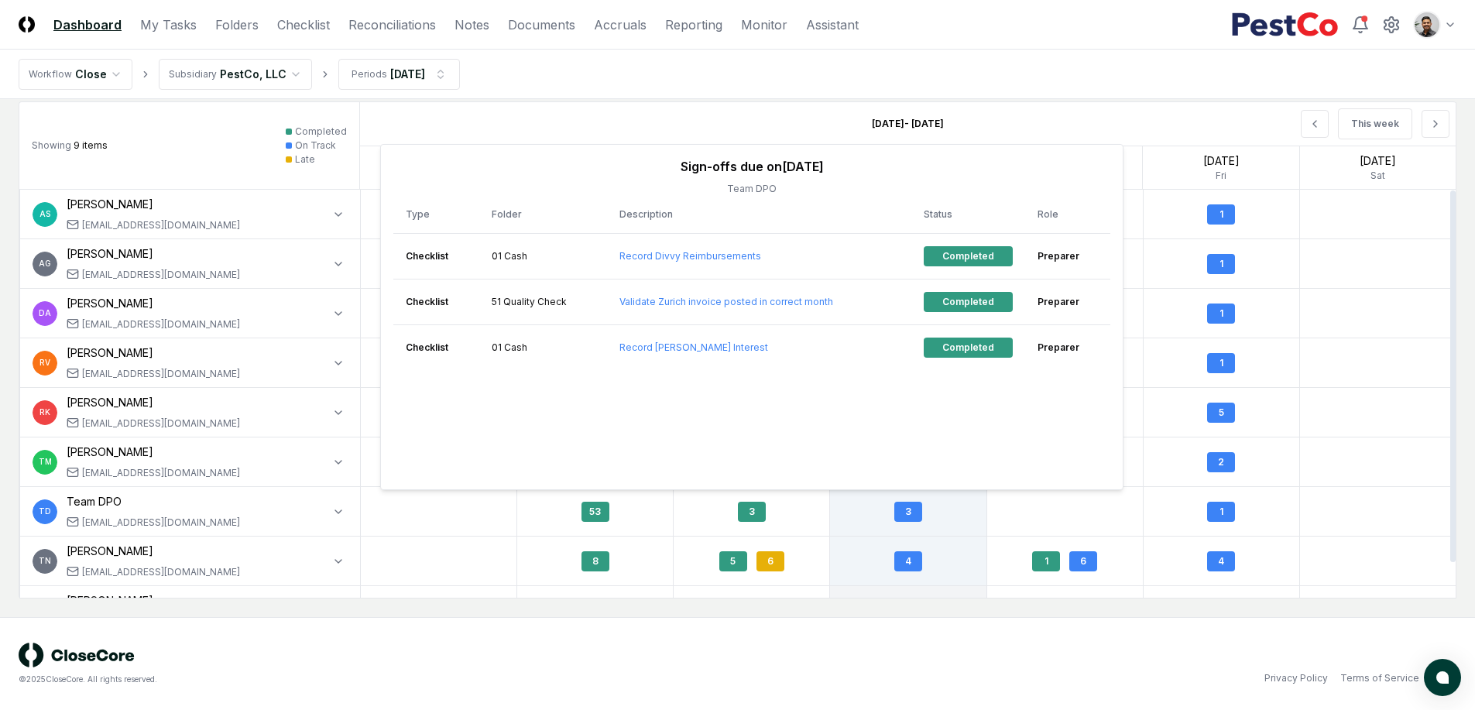
click at [822, 617] on div "© 2025 CloseCore. All rights reserved. Privacy Policy Terms of Service" at bounding box center [737, 663] width 1475 height 93
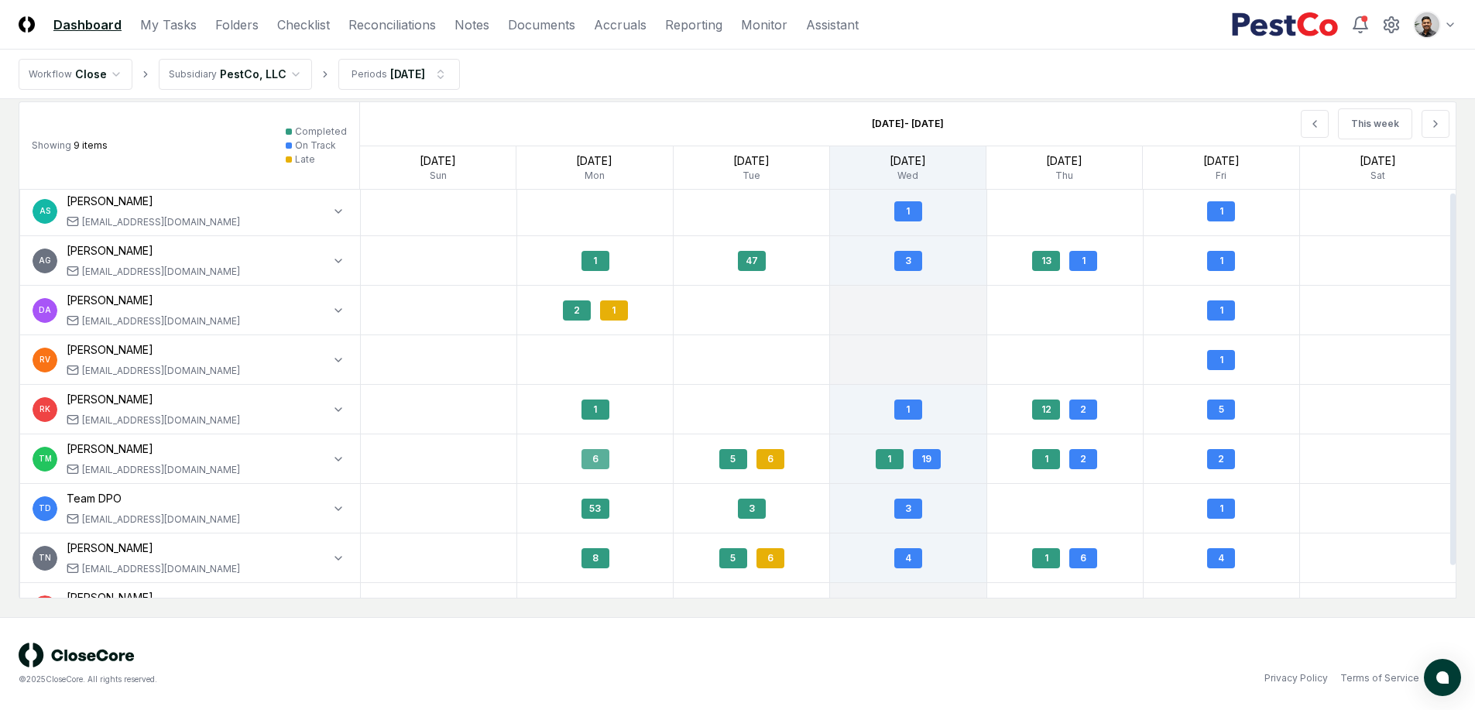
scroll to position [0, 0]
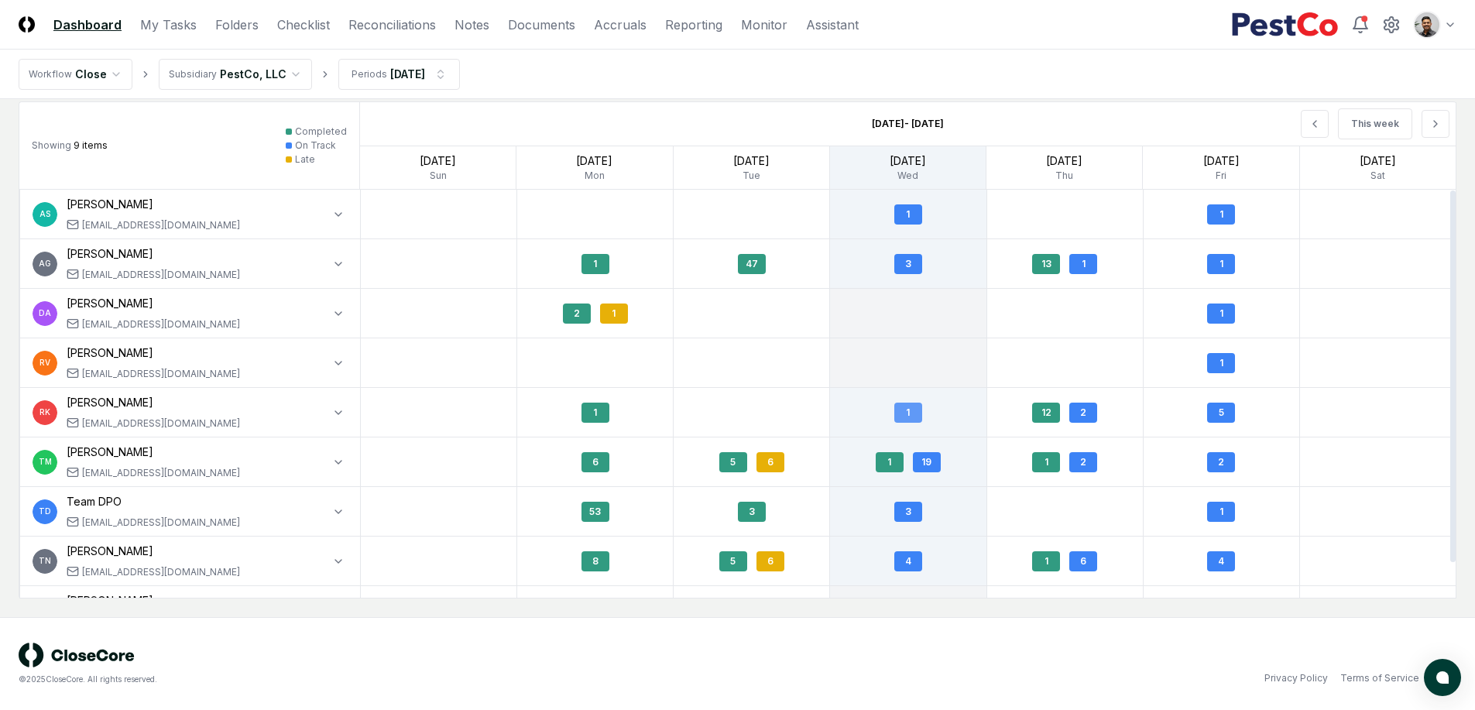
click at [905, 418] on div "1" at bounding box center [908, 413] width 28 height 20
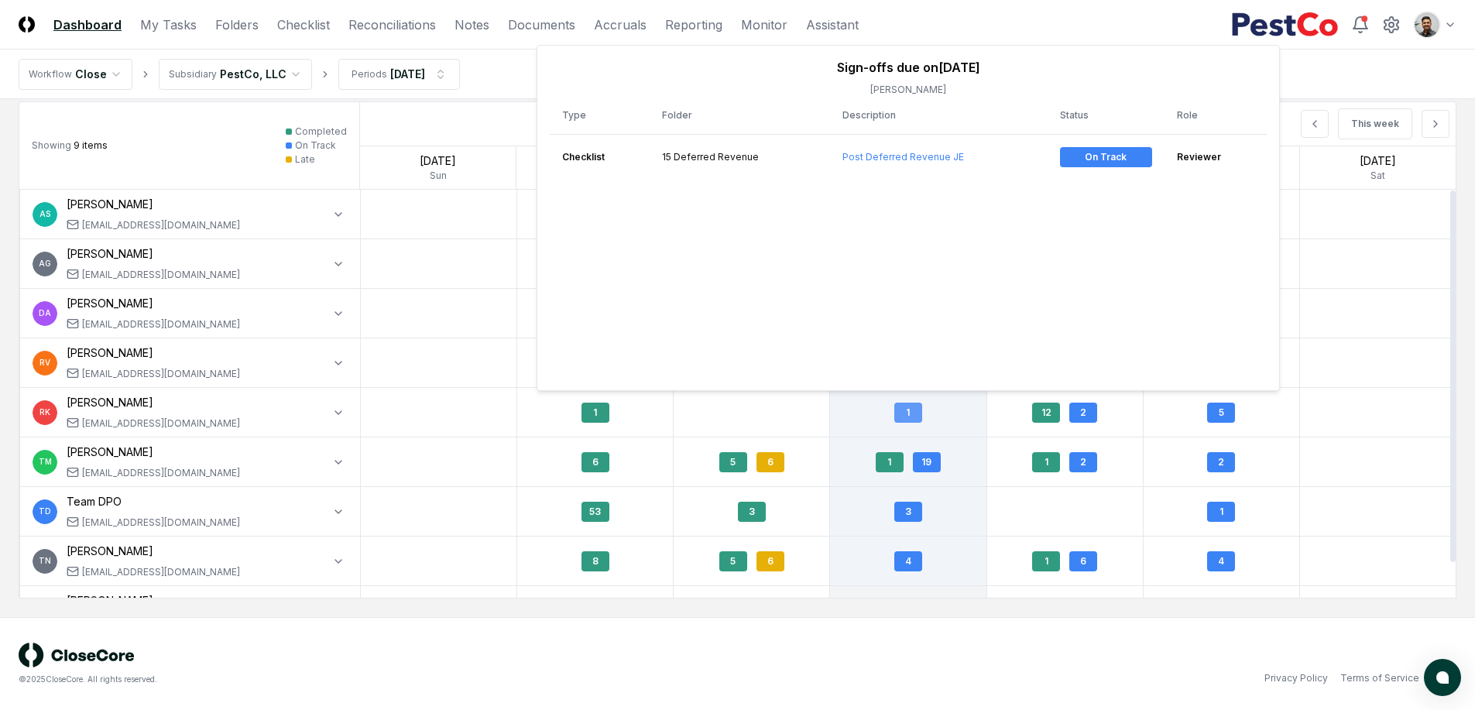
click at [927, 425] on div "1" at bounding box center [908, 412] width 156 height 36
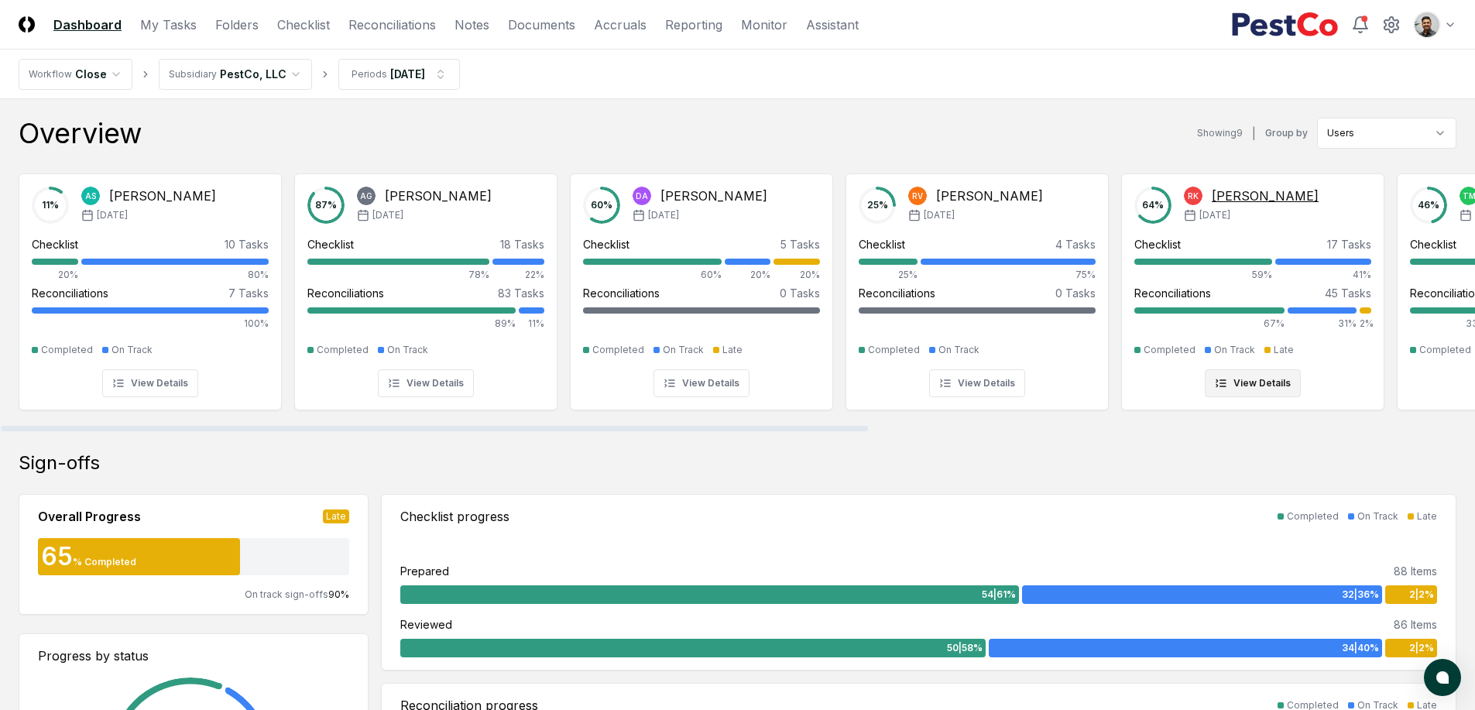
click at [1261, 264] on div at bounding box center [1203, 262] width 138 height 6
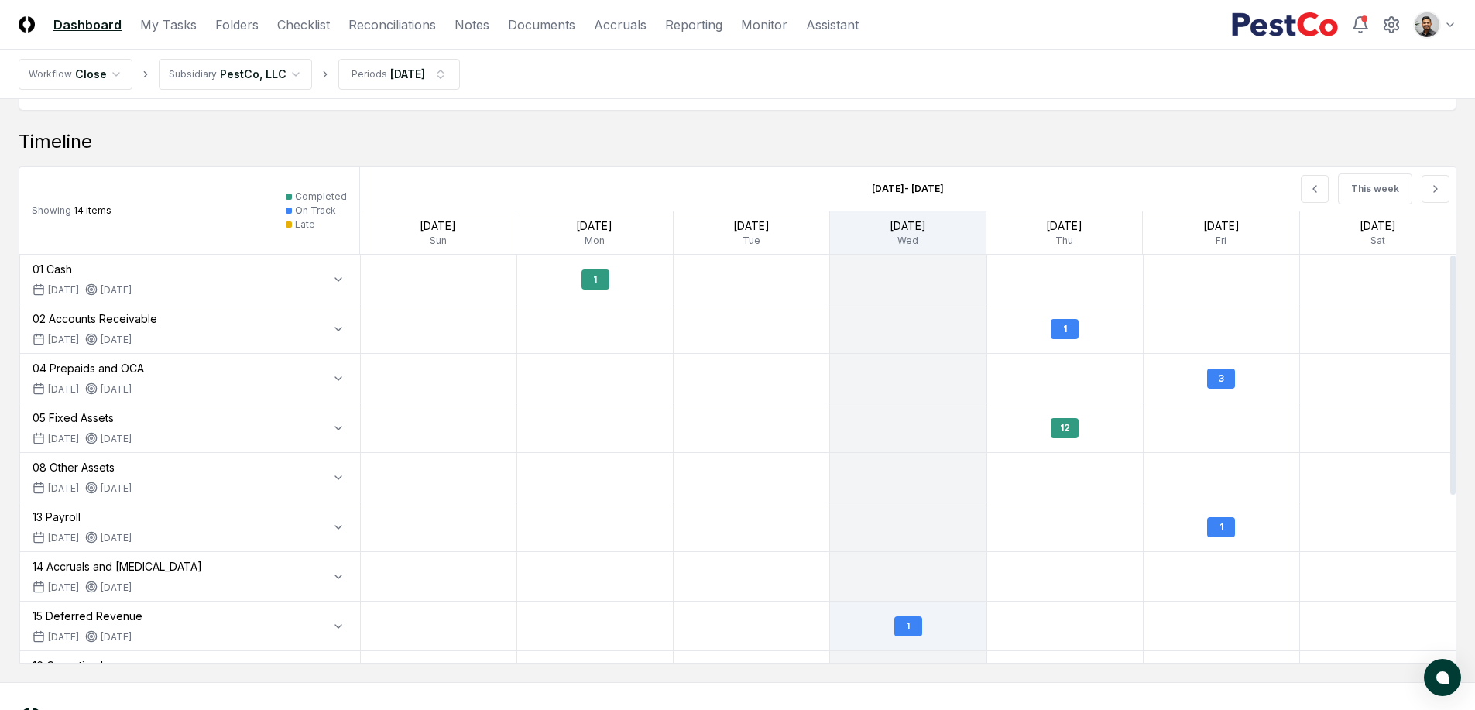
scroll to position [904, 0]
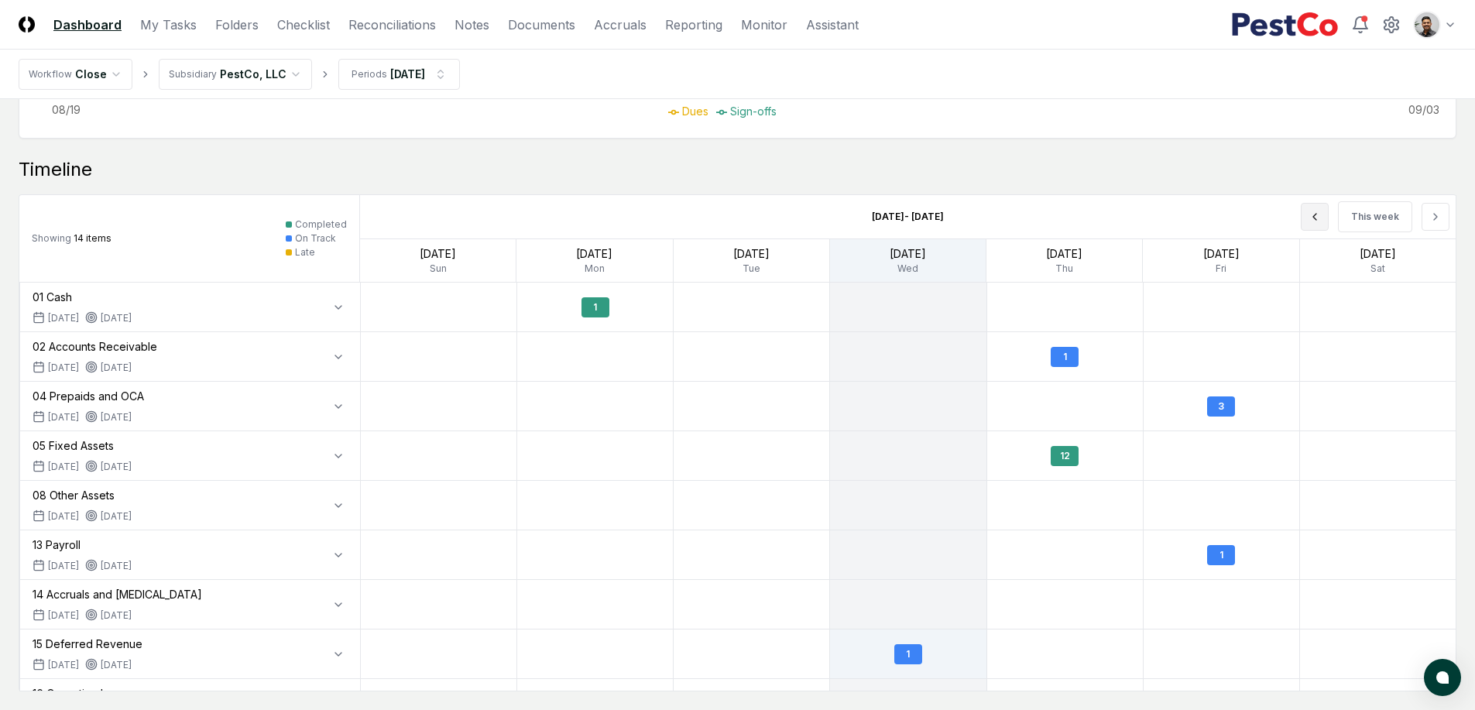
click at [1326, 221] on button at bounding box center [1315, 217] width 28 height 28
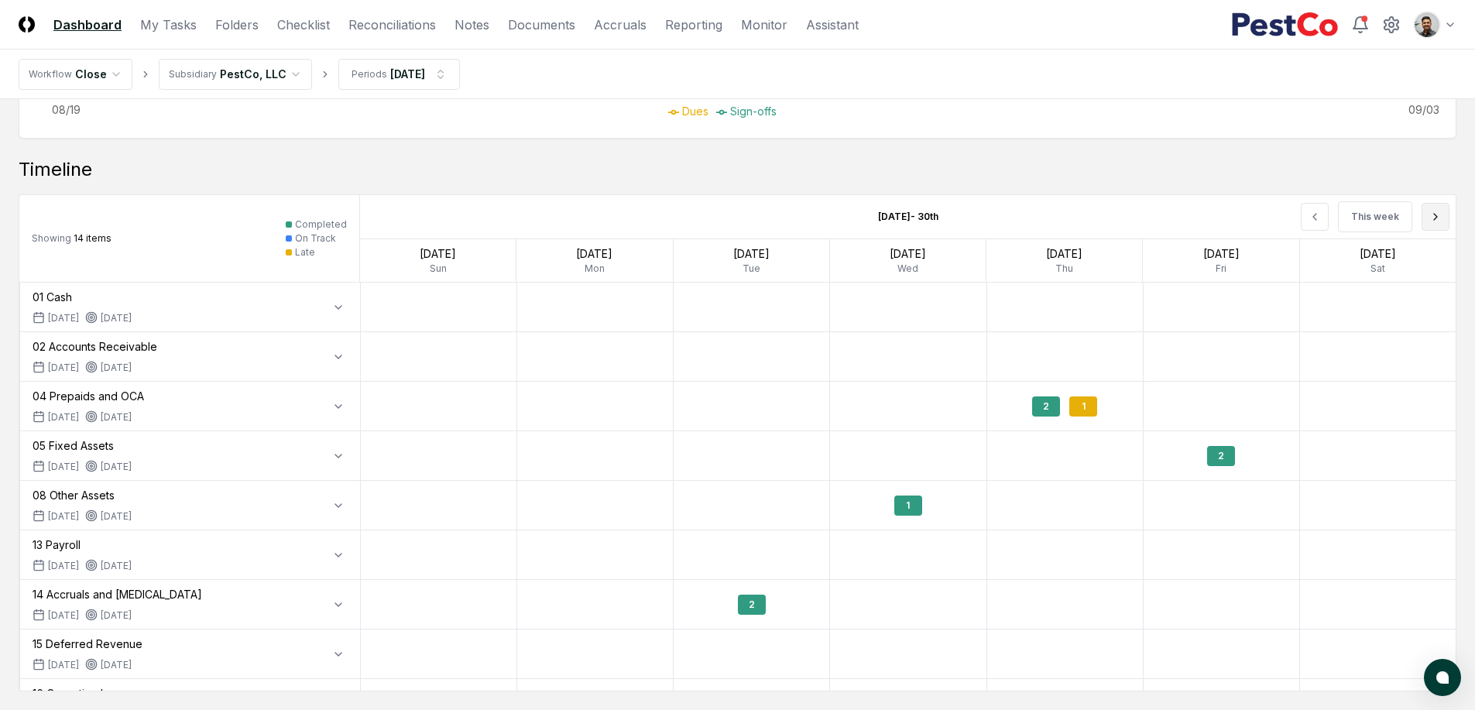
click at [1446, 225] on button at bounding box center [1436, 217] width 28 height 28
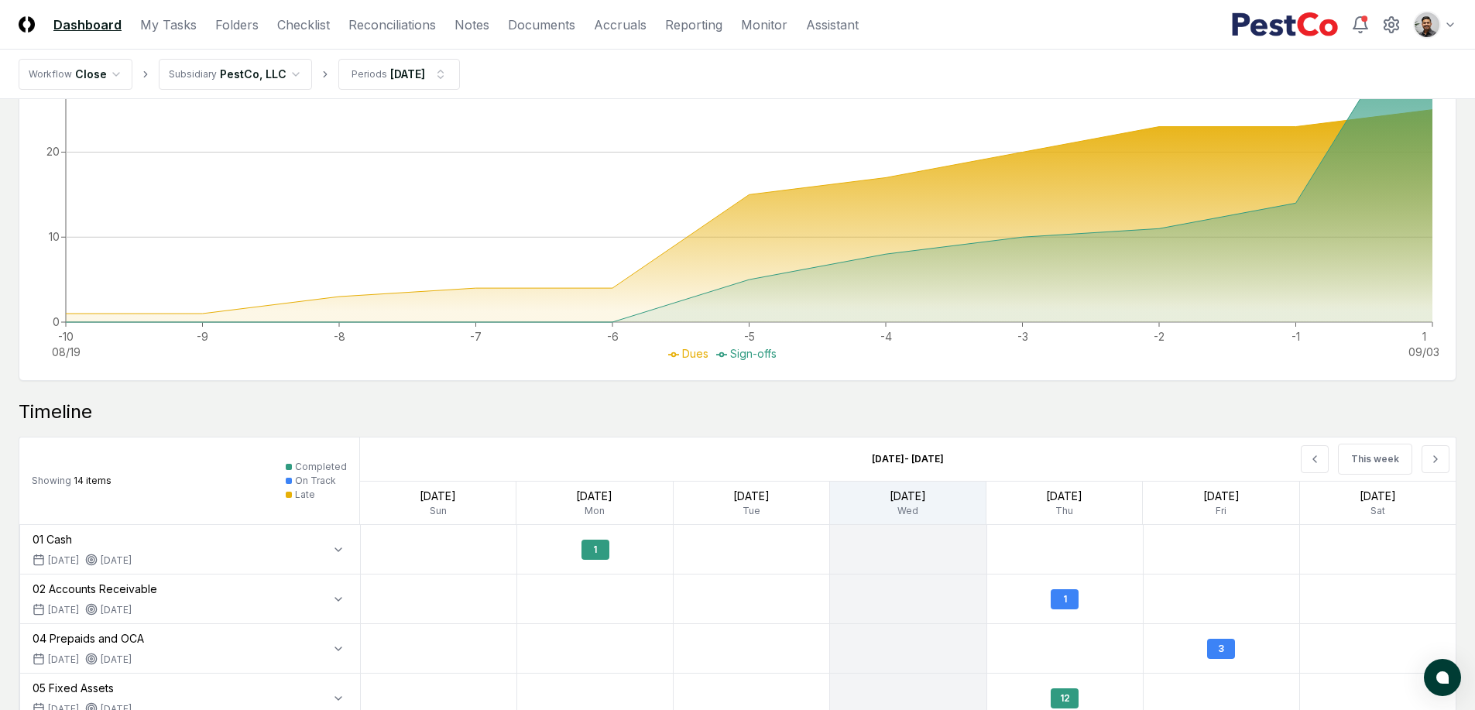
scroll to position [997, 0]
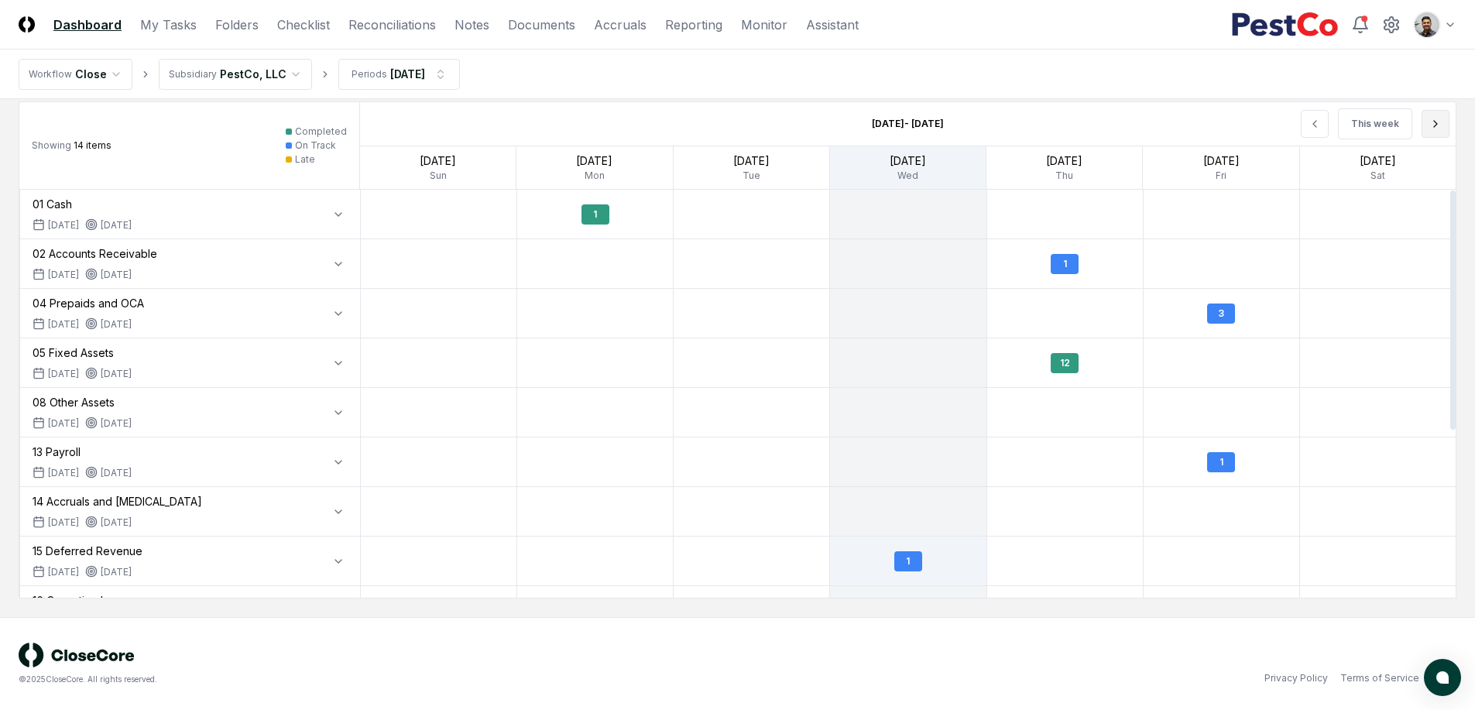
click at [1426, 130] on button at bounding box center [1436, 124] width 28 height 28
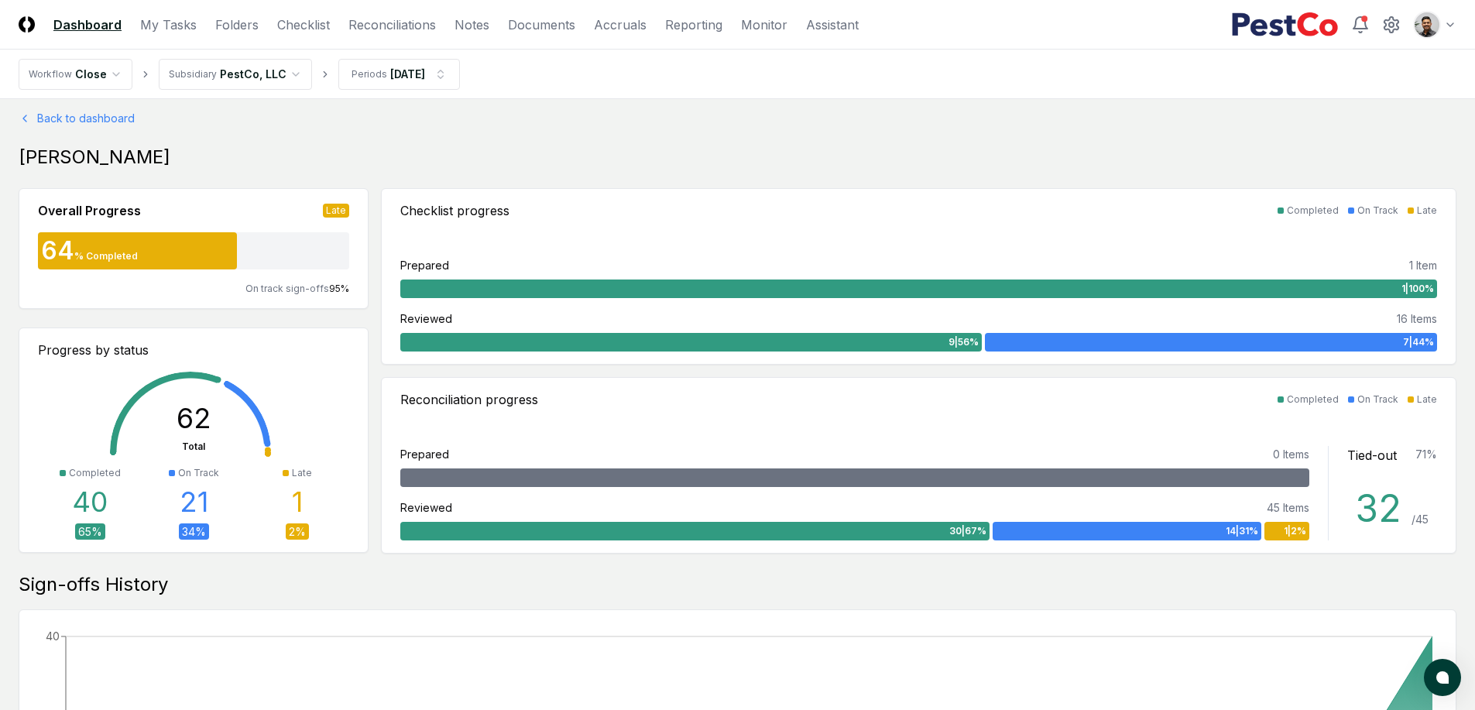
scroll to position [0, 0]
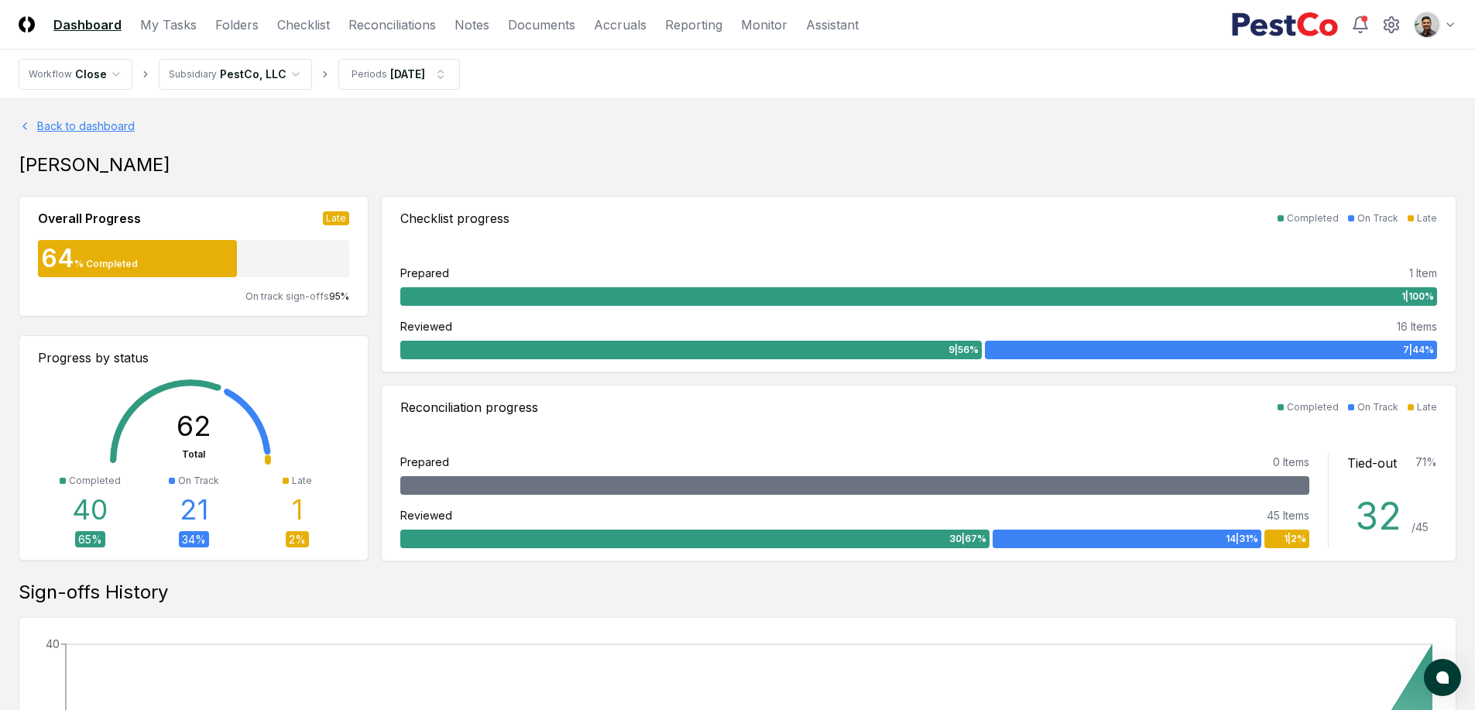
click at [53, 121] on link "Back to dashboard" at bounding box center [738, 126] width 1438 height 16
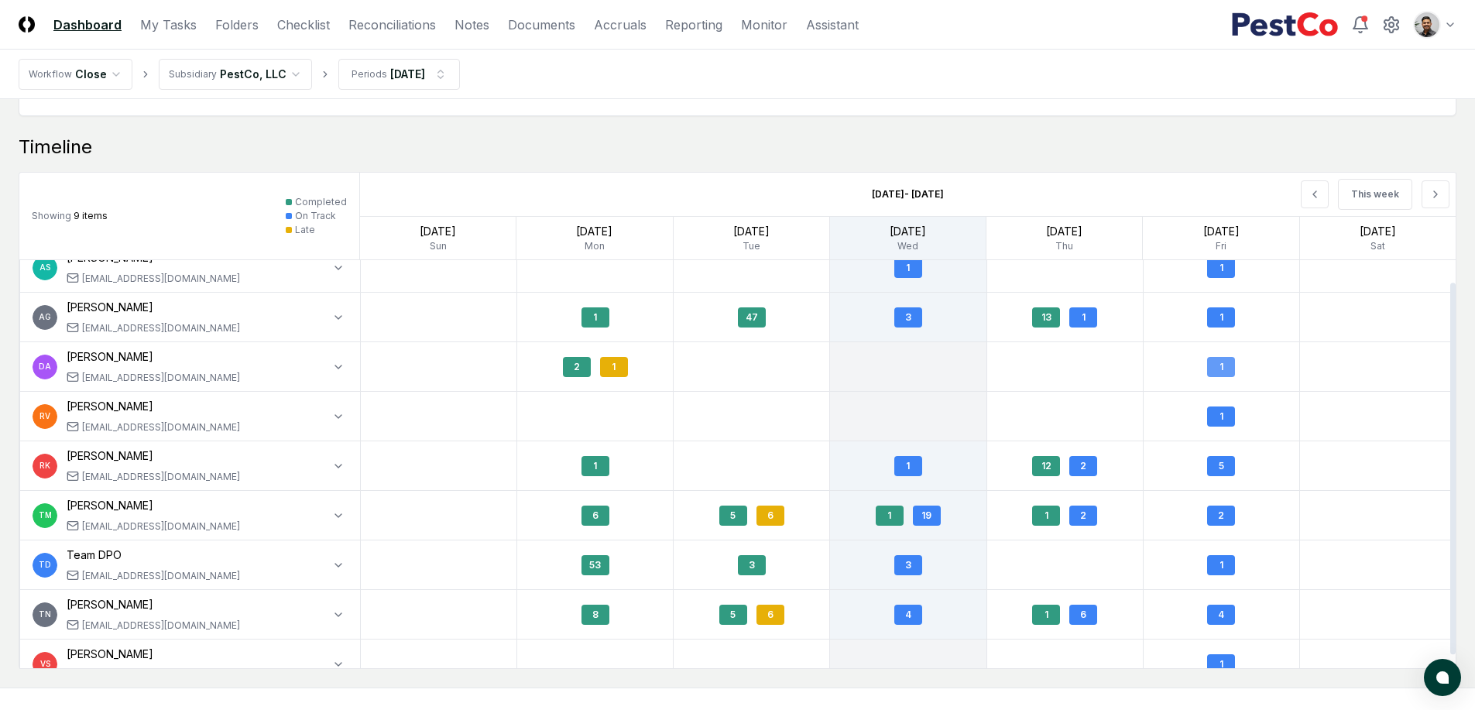
scroll to position [26, 0]
